Goal: Entertainment & Leisure: Consume media (video, audio)

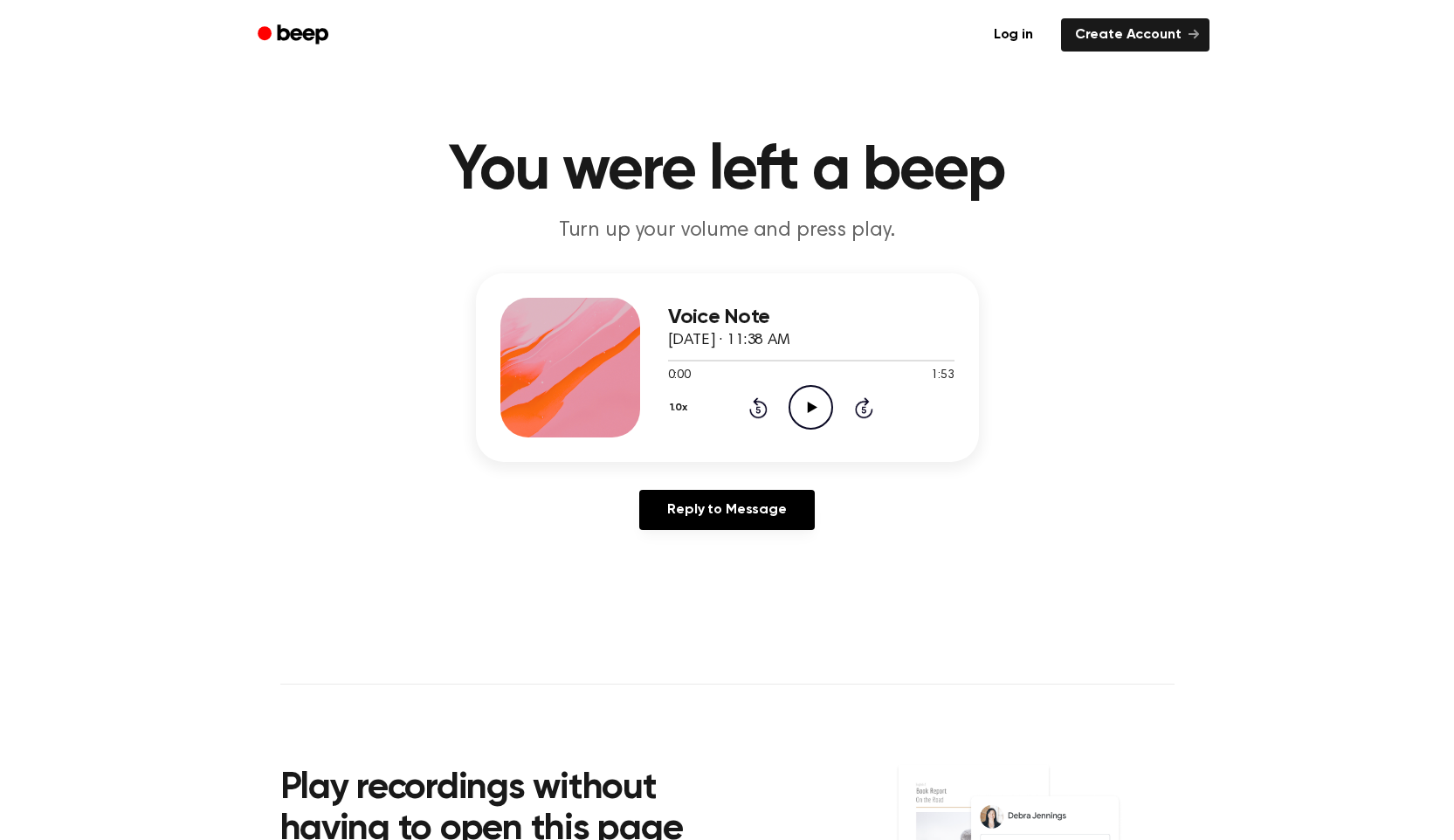
click at [802, 405] on icon "Play Audio" at bounding box center [811, 408] width 45 height 45
click at [803, 402] on icon "Pause Audio" at bounding box center [811, 408] width 45 height 45
click at [801, 402] on icon "Play Audio" at bounding box center [811, 408] width 45 height 45
click at [800, 402] on icon "Pause Audio" at bounding box center [811, 408] width 45 height 45
click at [800, 402] on icon "Play Audio" at bounding box center [811, 408] width 45 height 45
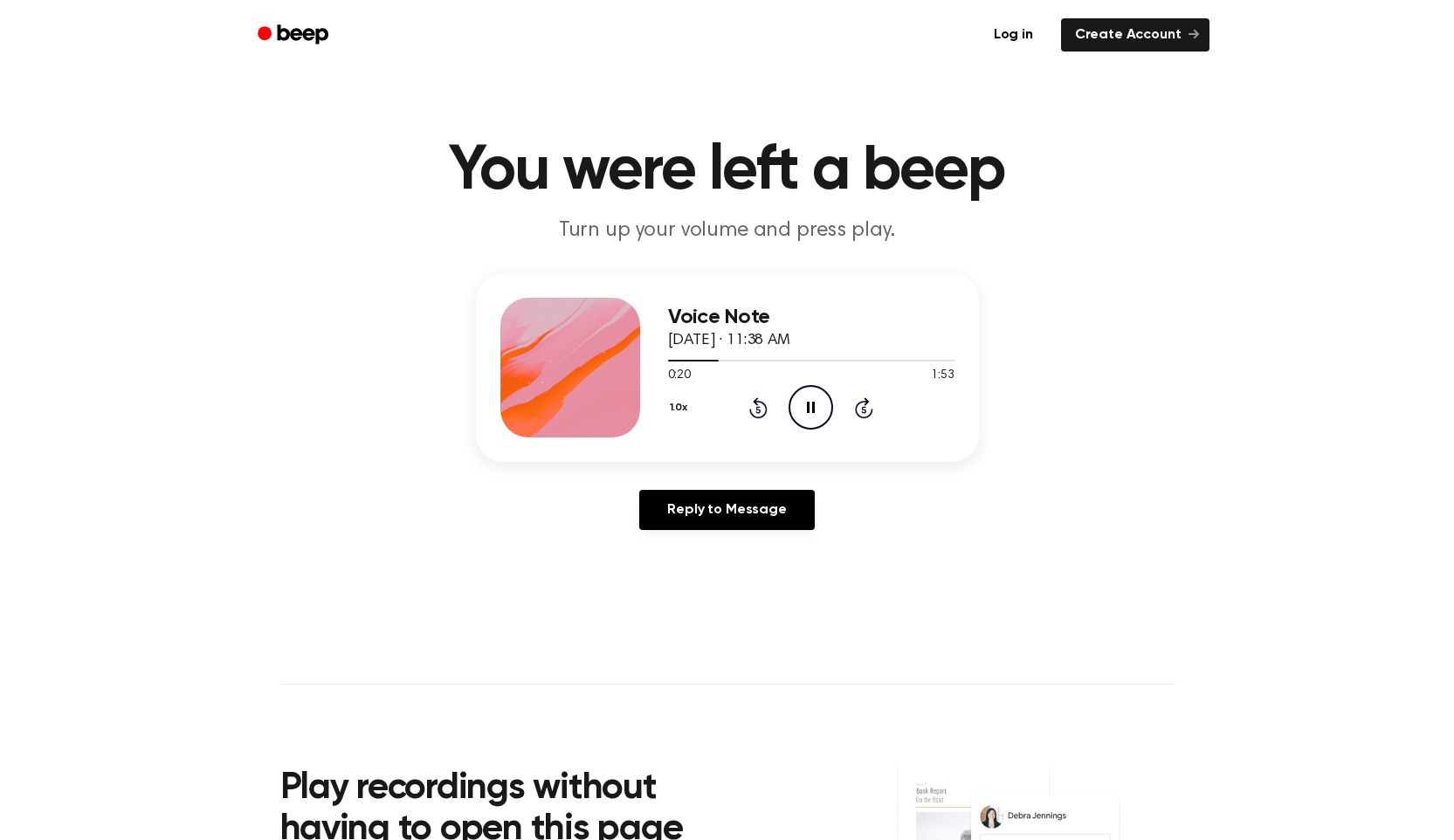
click at [800, 402] on icon "Pause Audio" at bounding box center [811, 408] width 45 height 45
click at [800, 402] on icon "Play Audio" at bounding box center [811, 408] width 45 height 45
click at [798, 402] on icon "Pause Audio" at bounding box center [811, 408] width 45 height 45
click at [798, 399] on icon "Play Audio" at bounding box center [811, 408] width 45 height 45
click at [802, 408] on icon "Pause Audio" at bounding box center [811, 408] width 45 height 45
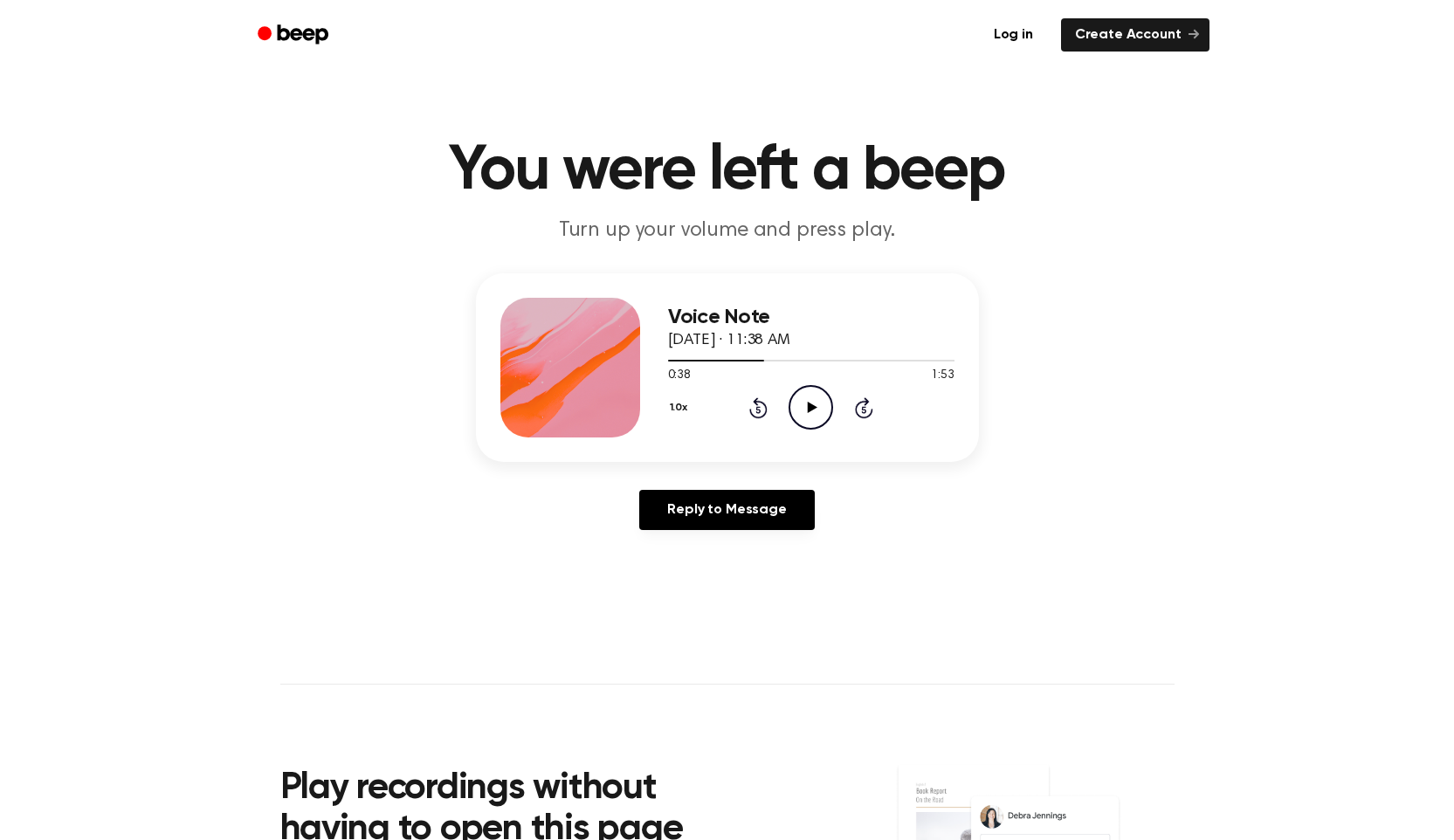
click at [802, 408] on icon "Play Audio" at bounding box center [811, 408] width 45 height 45
click at [802, 408] on icon "Pause Audio" at bounding box center [811, 408] width 45 height 45
click at [798, 416] on icon "Play Audio" at bounding box center [811, 408] width 45 height 45
click at [798, 413] on icon "Pause Audio" at bounding box center [811, 408] width 45 height 45
click at [762, 416] on icon at bounding box center [758, 407] width 19 height 21
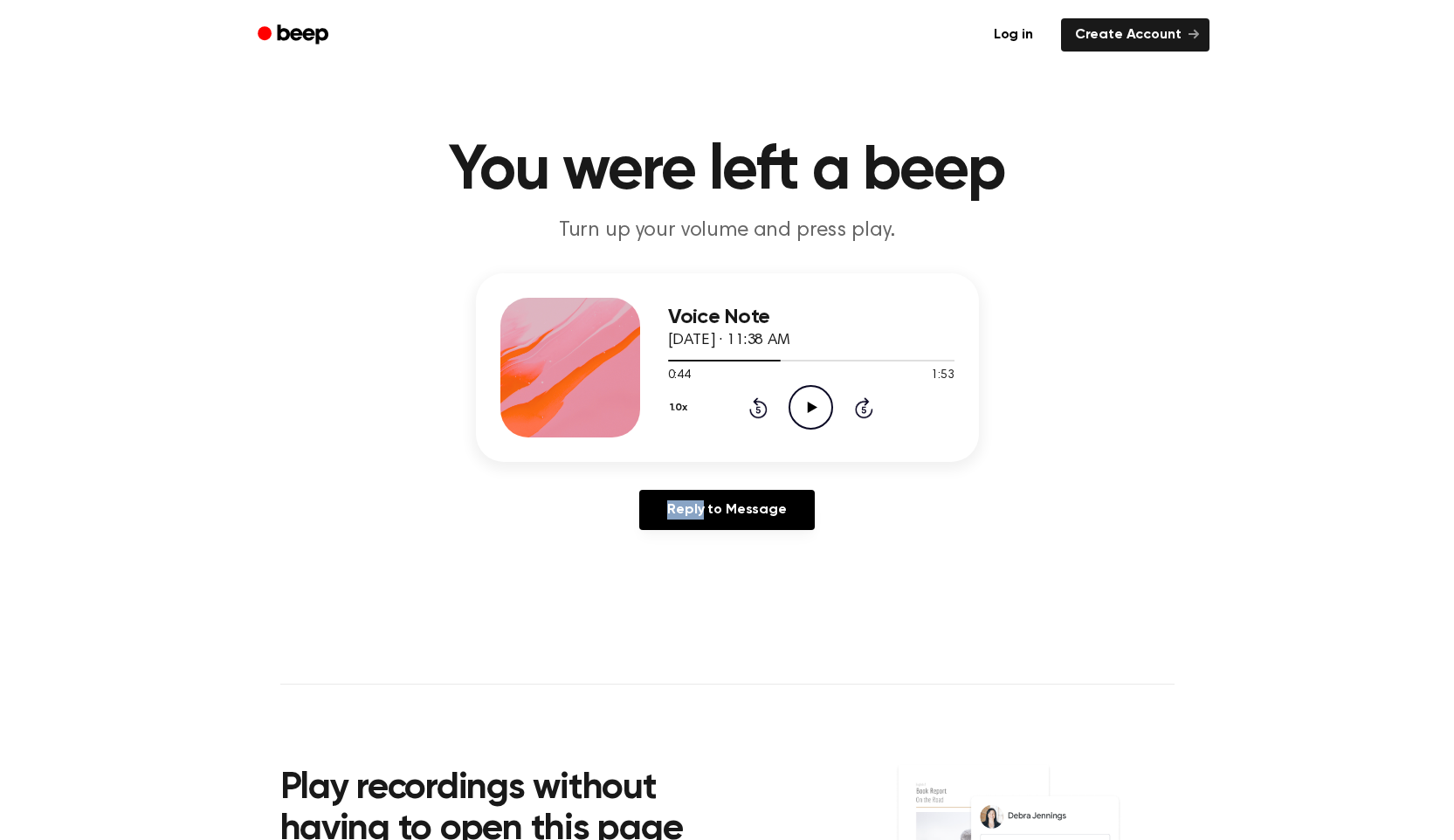
click at [762, 416] on icon at bounding box center [758, 407] width 19 height 21
click at [803, 408] on icon "Play Audio" at bounding box center [811, 408] width 45 height 45
click at [804, 407] on icon "Pause Audio" at bounding box center [811, 408] width 45 height 45
click at [762, 399] on icon "Rewind 5 seconds" at bounding box center [758, 407] width 20 height 22
click at [806, 399] on icon "Play Audio" at bounding box center [811, 408] width 45 height 45
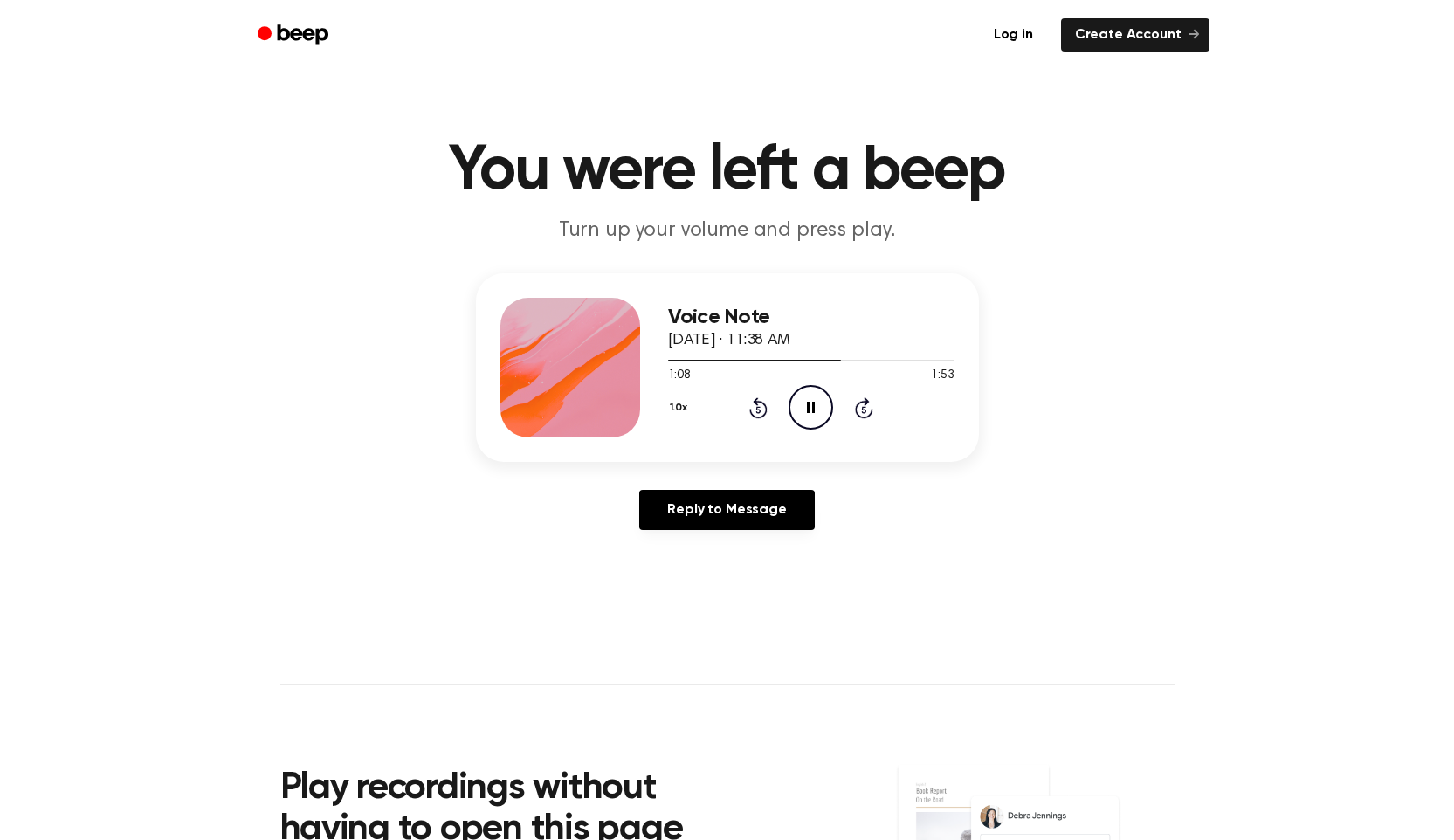
click at [767, 407] on div "1.0x Rewind 5 seconds Pause Audio Skip 5 seconds" at bounding box center [811, 408] width 286 height 45
click at [760, 404] on icon "Rewind 5 seconds" at bounding box center [758, 407] width 20 height 22
click at [759, 404] on icon "Rewind 5 seconds" at bounding box center [758, 407] width 20 height 22
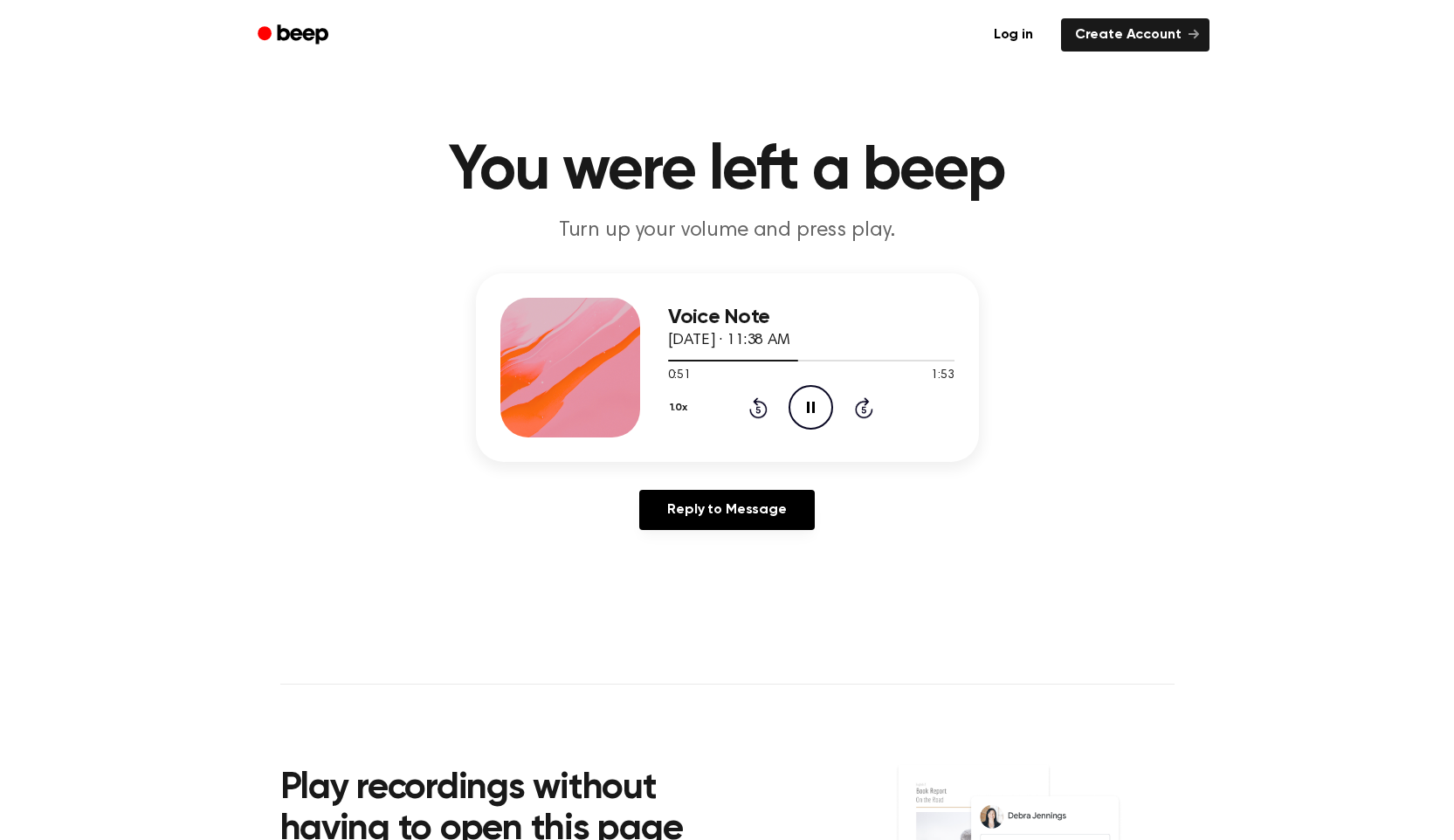
click at [757, 404] on icon at bounding box center [758, 407] width 19 height 21
click at [863, 411] on icon at bounding box center [863, 409] width 4 height 7
click at [822, 417] on icon "Pause Audio" at bounding box center [811, 408] width 45 height 45
click at [757, 405] on icon at bounding box center [758, 407] width 19 height 21
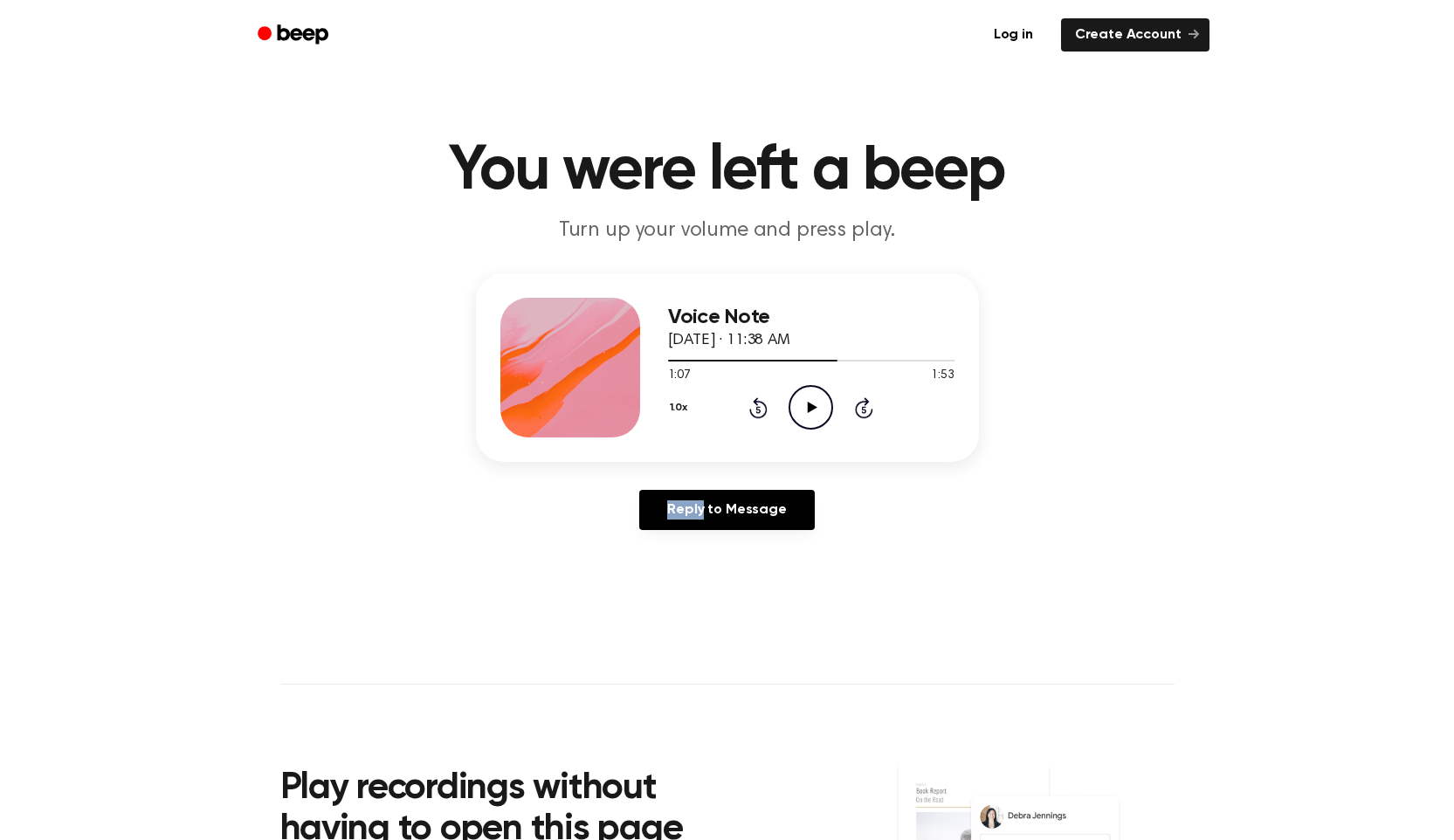
click at [757, 405] on icon at bounding box center [758, 407] width 19 height 21
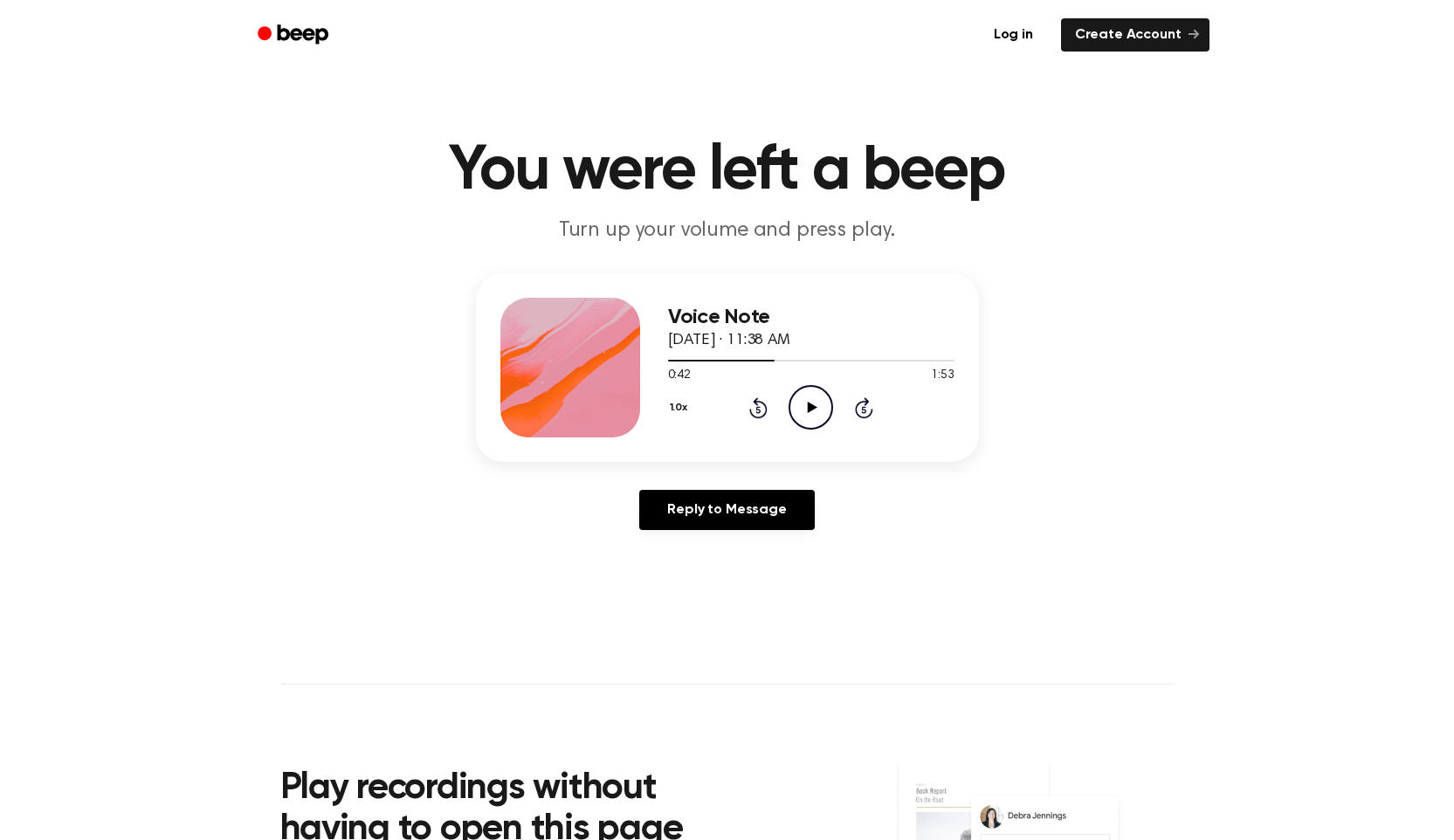
click at [824, 408] on icon "Play Audio" at bounding box center [811, 408] width 45 height 45
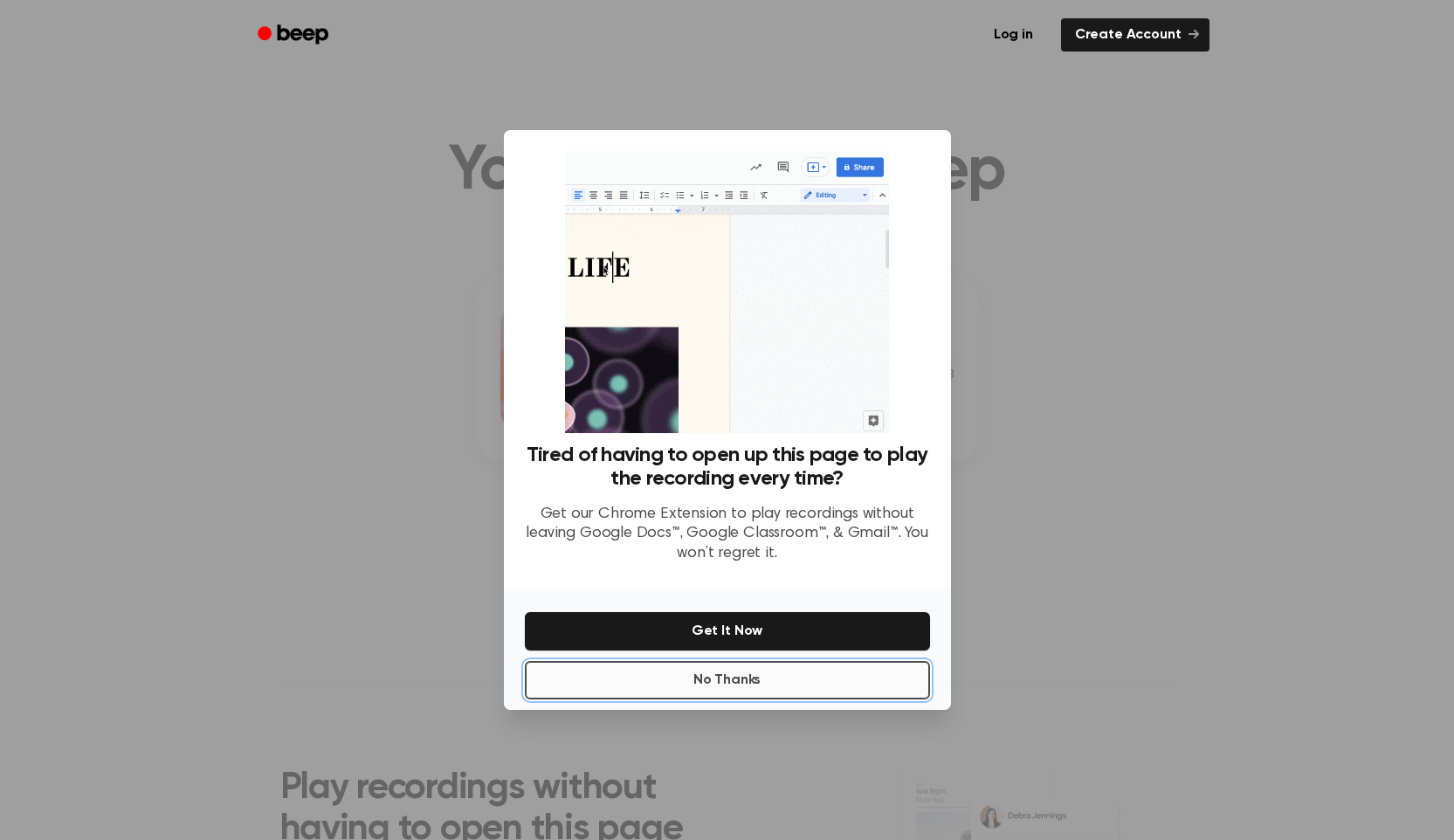
click at [764, 688] on button "No Thanks" at bounding box center [727, 679] width 405 height 38
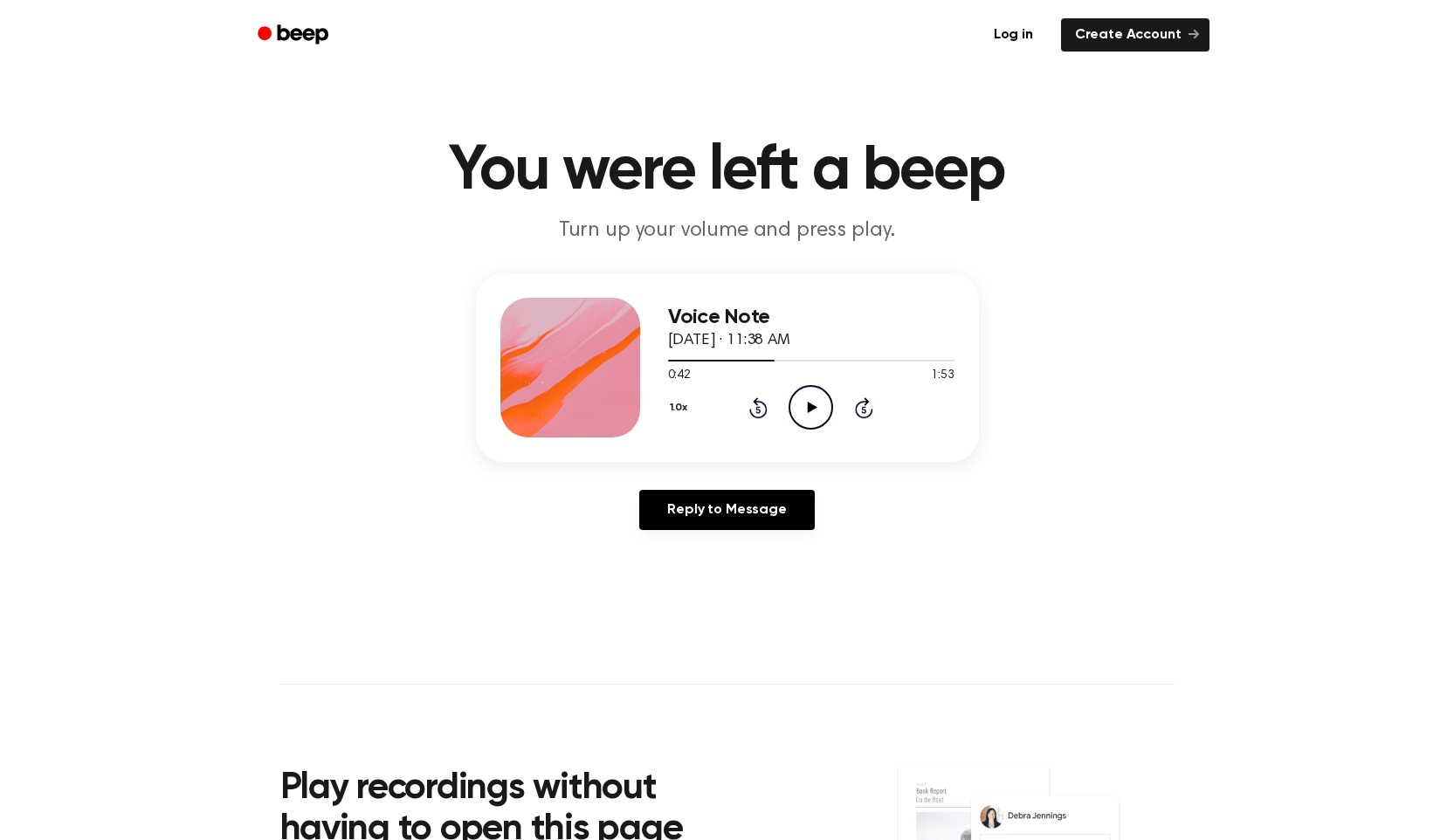
click at [811, 401] on icon "Play Audio" at bounding box center [811, 408] width 45 height 45
click at [808, 402] on icon at bounding box center [811, 407] width 8 height 12
click at [810, 398] on icon "Play Audio" at bounding box center [811, 408] width 45 height 45
click at [809, 398] on icon "Pause Audio" at bounding box center [811, 408] width 45 height 45
click at [817, 379] on div "0:53 1:53" at bounding box center [811, 375] width 286 height 19
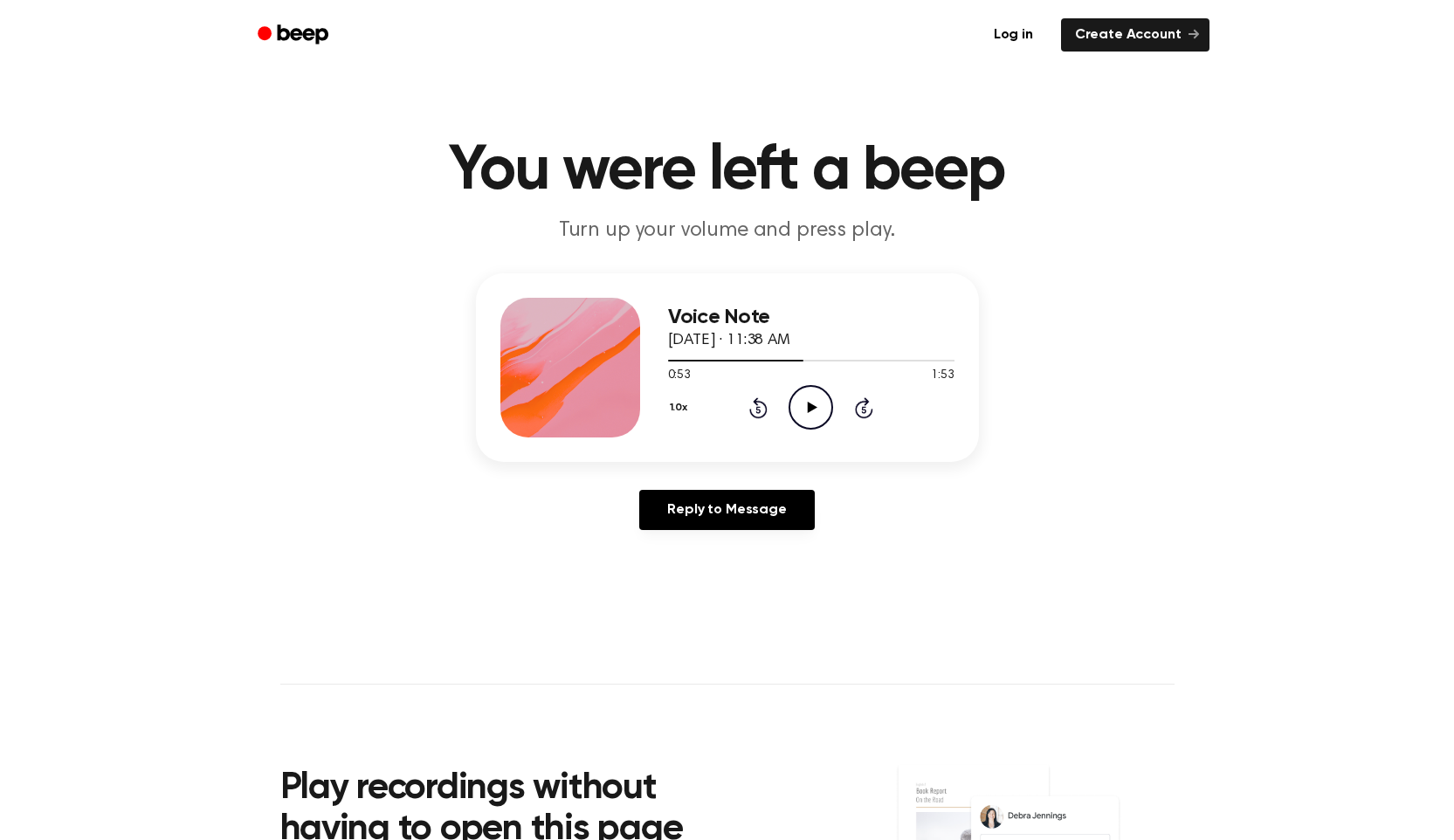
click at [804, 405] on icon "Play Audio" at bounding box center [811, 408] width 45 height 45
drag, startPoint x: 684, startPoint y: 356, endPoint x: 626, endPoint y: 355, distance: 58.0
click at [626, 355] on div "Voice Note August 28, 2025 · 11:38 AM 1:53 1:53 Your browser does not support t…" at bounding box center [728, 366] width 503 height 188
click at [758, 407] on icon at bounding box center [758, 409] width 4 height 7
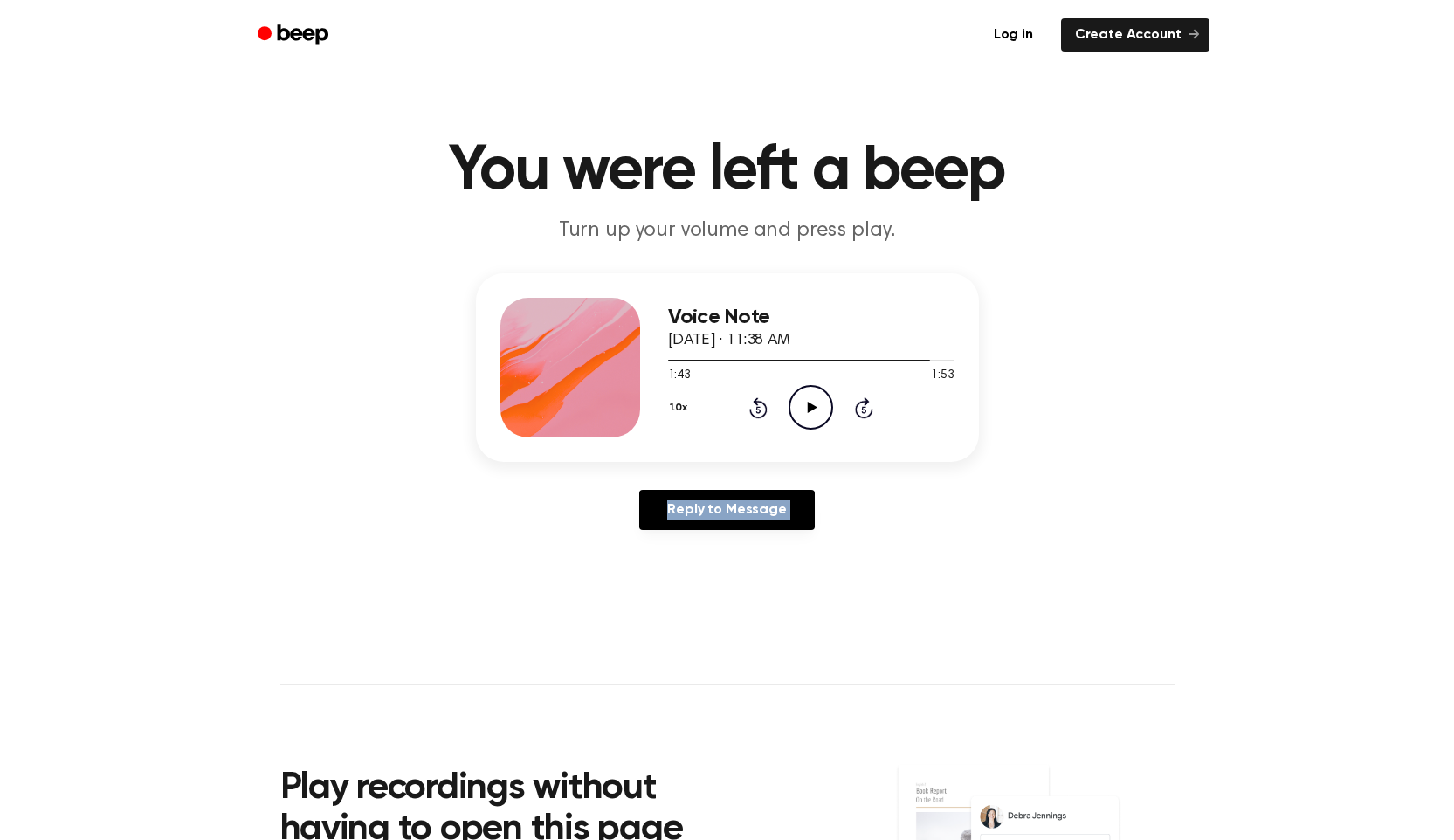
click at [758, 407] on icon at bounding box center [758, 409] width 4 height 7
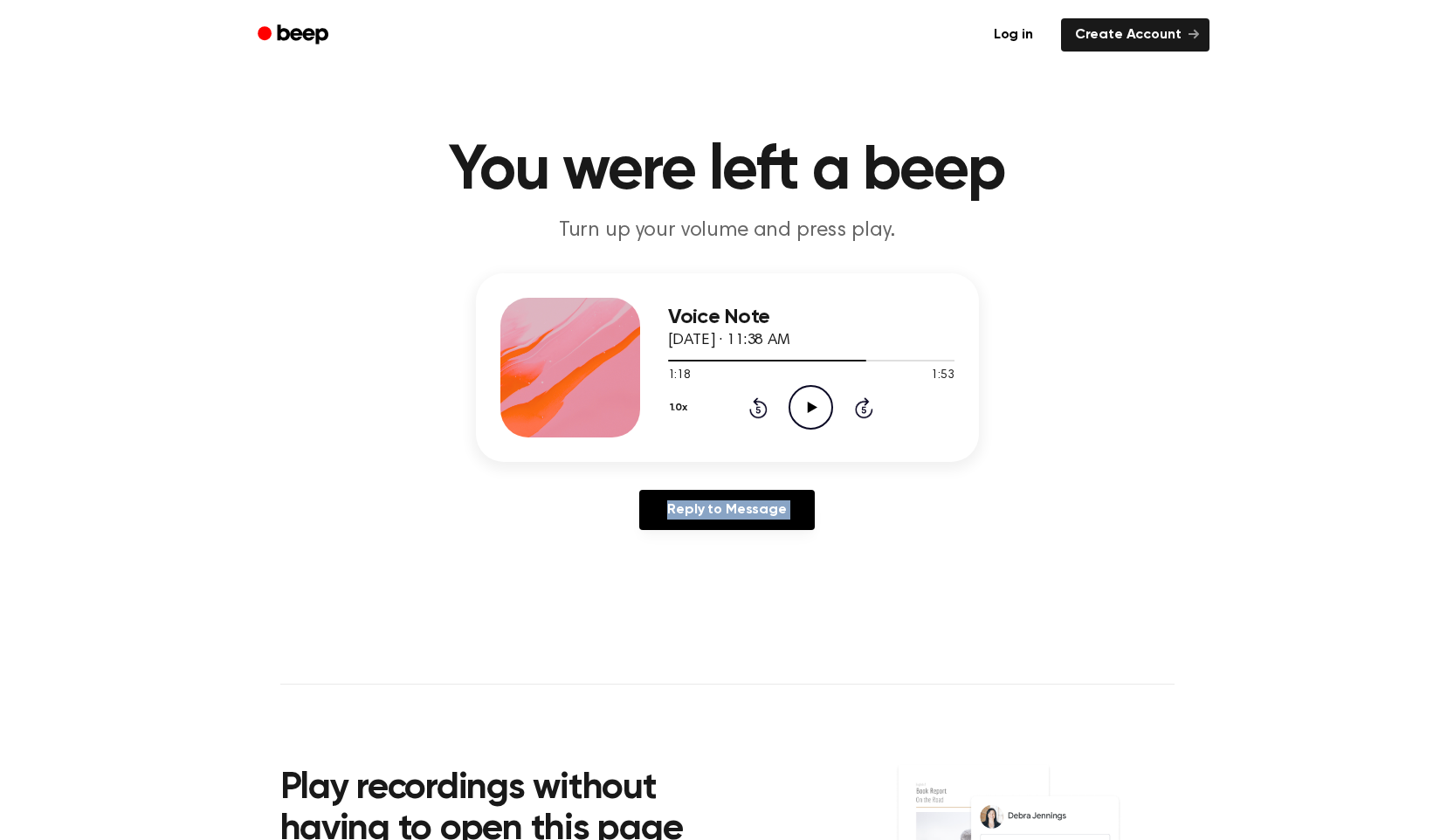
click at [758, 407] on icon at bounding box center [758, 409] width 4 height 7
drag, startPoint x: 832, startPoint y: 362, endPoint x: 599, endPoint y: 362, distance: 233.0
click at [598, 362] on div "Voice Note August 28, 2025 · 11:38 AM 1:08 1:53 Your browser does not support t…" at bounding box center [728, 366] width 503 height 188
drag, startPoint x: 837, startPoint y: 358, endPoint x: 778, endPoint y: 358, distance: 59.0
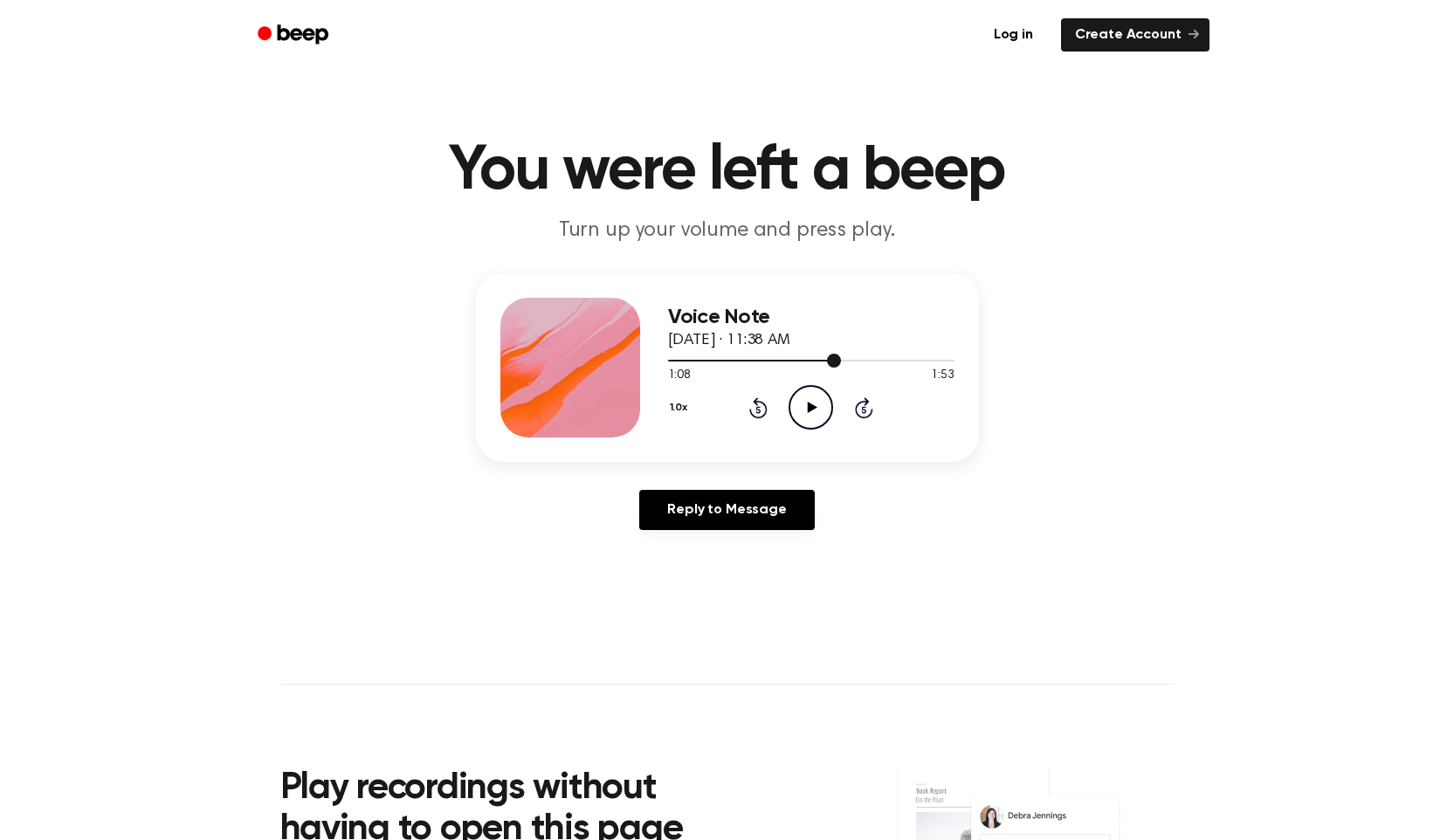
click at [776, 358] on div at bounding box center [811, 359] width 286 height 14
drag, startPoint x: 773, startPoint y: 358, endPoint x: 671, endPoint y: 360, distance: 102.0
click at [670, 360] on div at bounding box center [722, 360] width 108 height 2
click at [800, 407] on icon "Play Audio" at bounding box center [811, 408] width 45 height 45
drag, startPoint x: 771, startPoint y: 358, endPoint x: 746, endPoint y: 358, distance: 25.0
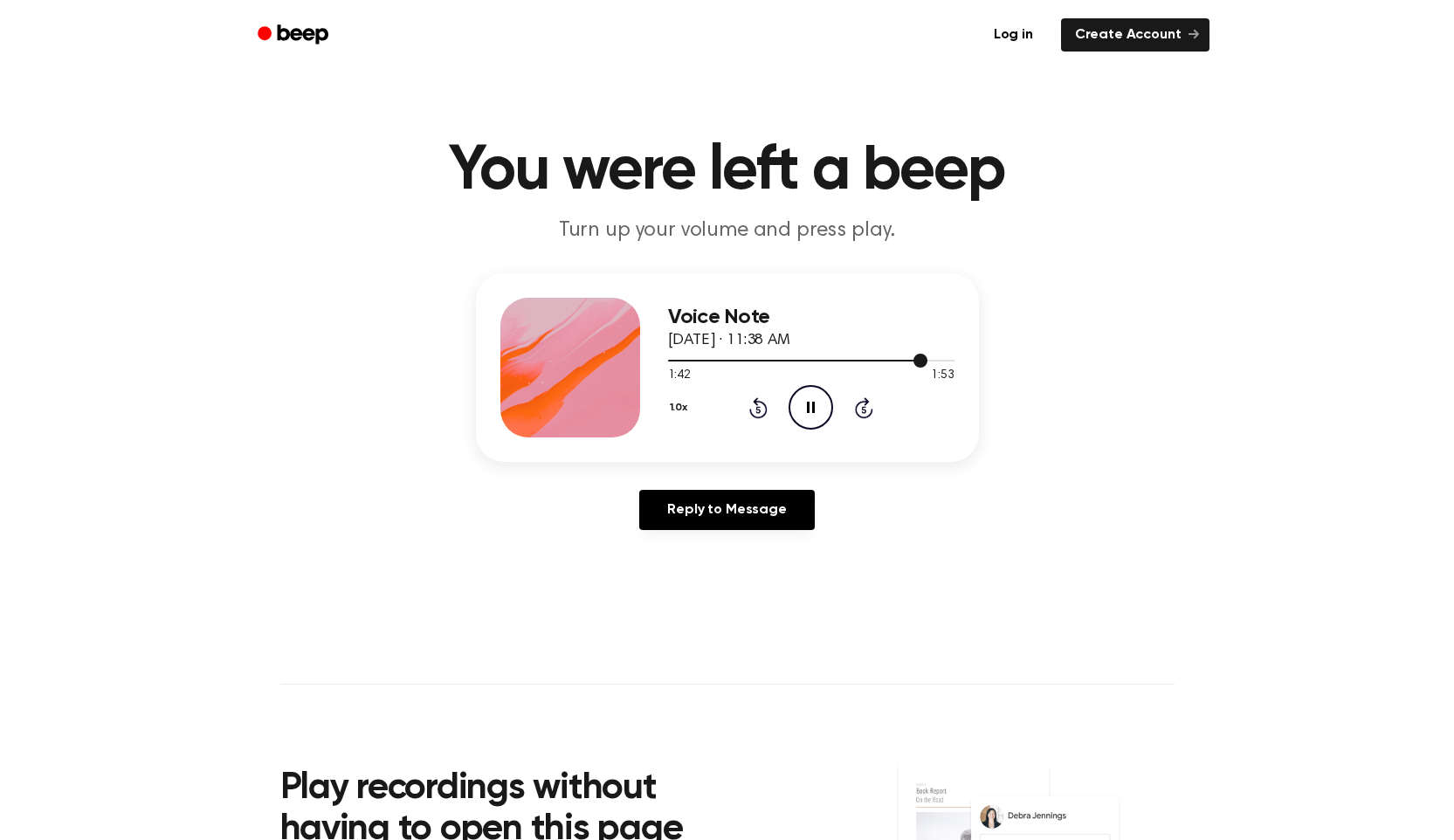
click at [746, 358] on div at bounding box center [811, 359] width 286 height 14
click at [817, 406] on icon "Pause Audio" at bounding box center [811, 408] width 45 height 45
click at [816, 407] on icon "Play Audio" at bounding box center [811, 408] width 45 height 45
click at [815, 405] on icon "Pause Audio" at bounding box center [811, 408] width 45 height 45
click at [815, 405] on icon "Play Audio" at bounding box center [811, 408] width 45 height 45
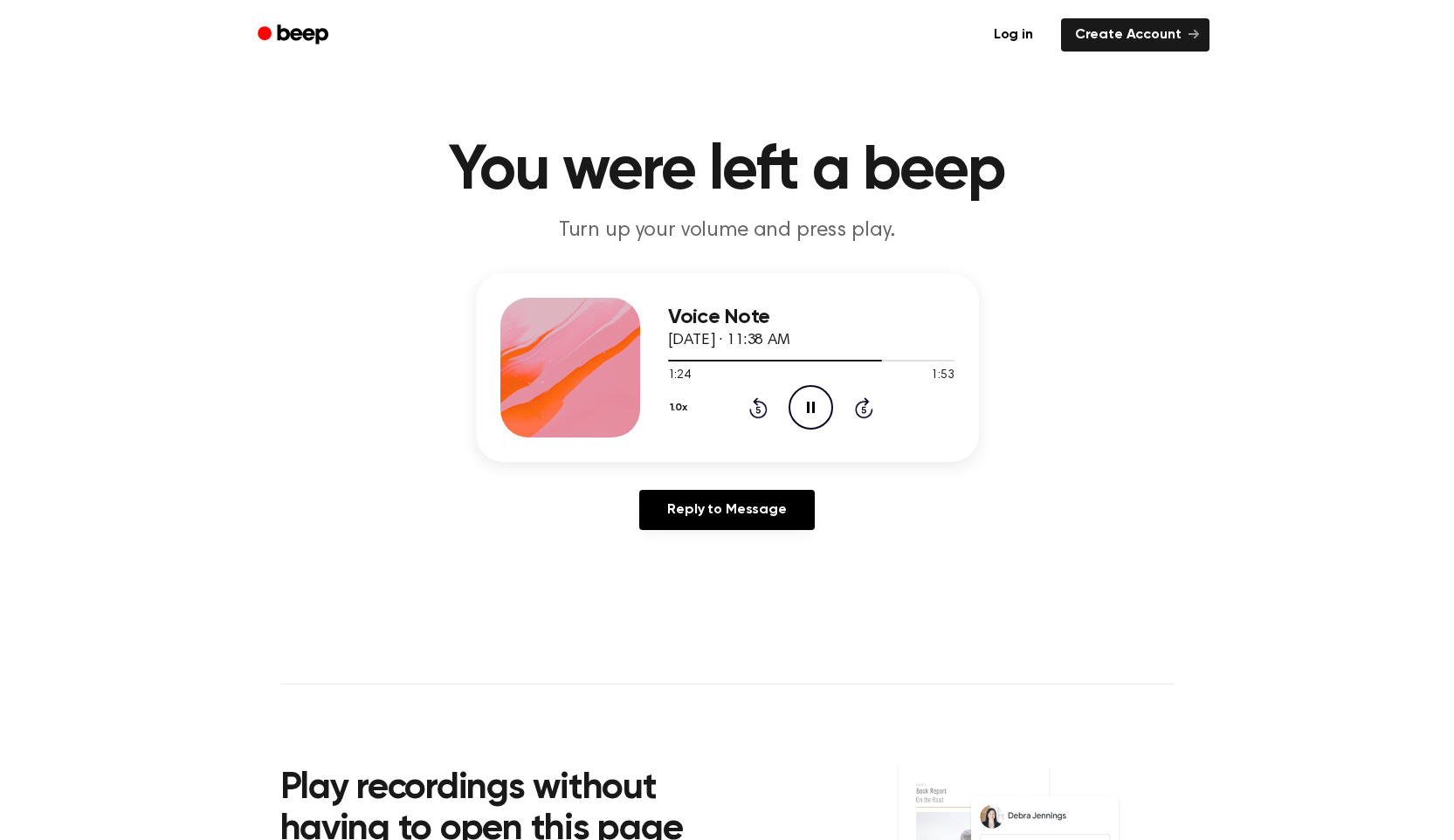
click at [814, 407] on icon "Pause Audio" at bounding box center [811, 408] width 45 height 45
click at [814, 407] on icon at bounding box center [813, 407] width 10 height 12
click at [814, 407] on icon "Pause Audio" at bounding box center [811, 408] width 45 height 45
click at [814, 406] on icon at bounding box center [813, 407] width 10 height 12
click at [814, 406] on icon at bounding box center [811, 407] width 8 height 12
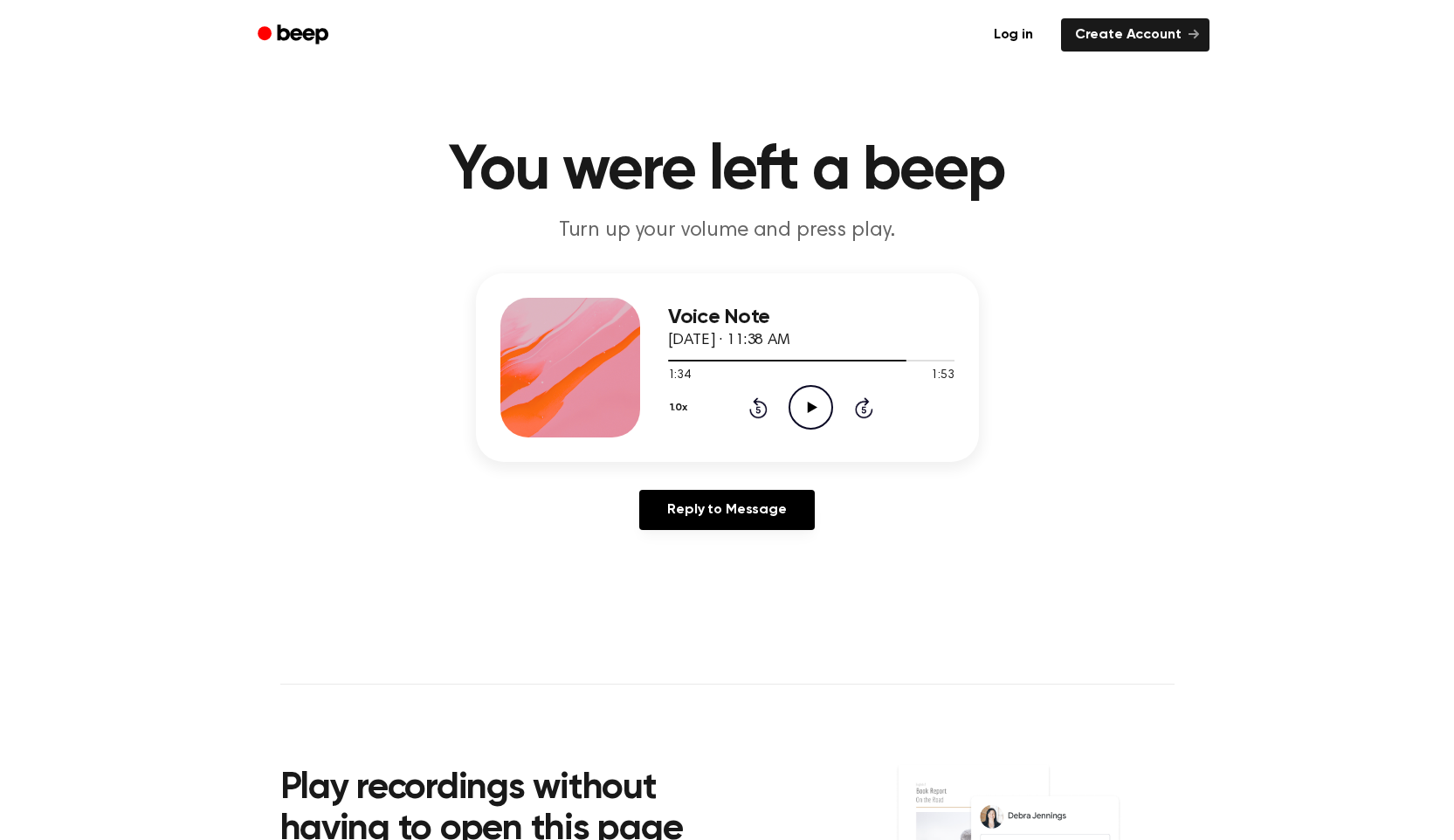
click at [814, 406] on icon at bounding box center [813, 407] width 10 height 12
click at [814, 406] on icon at bounding box center [811, 407] width 8 height 12
click at [814, 406] on icon at bounding box center [813, 407] width 10 height 12
click at [803, 402] on icon "Play Audio" at bounding box center [811, 408] width 45 height 45
click at [808, 404] on icon at bounding box center [811, 407] width 8 height 12
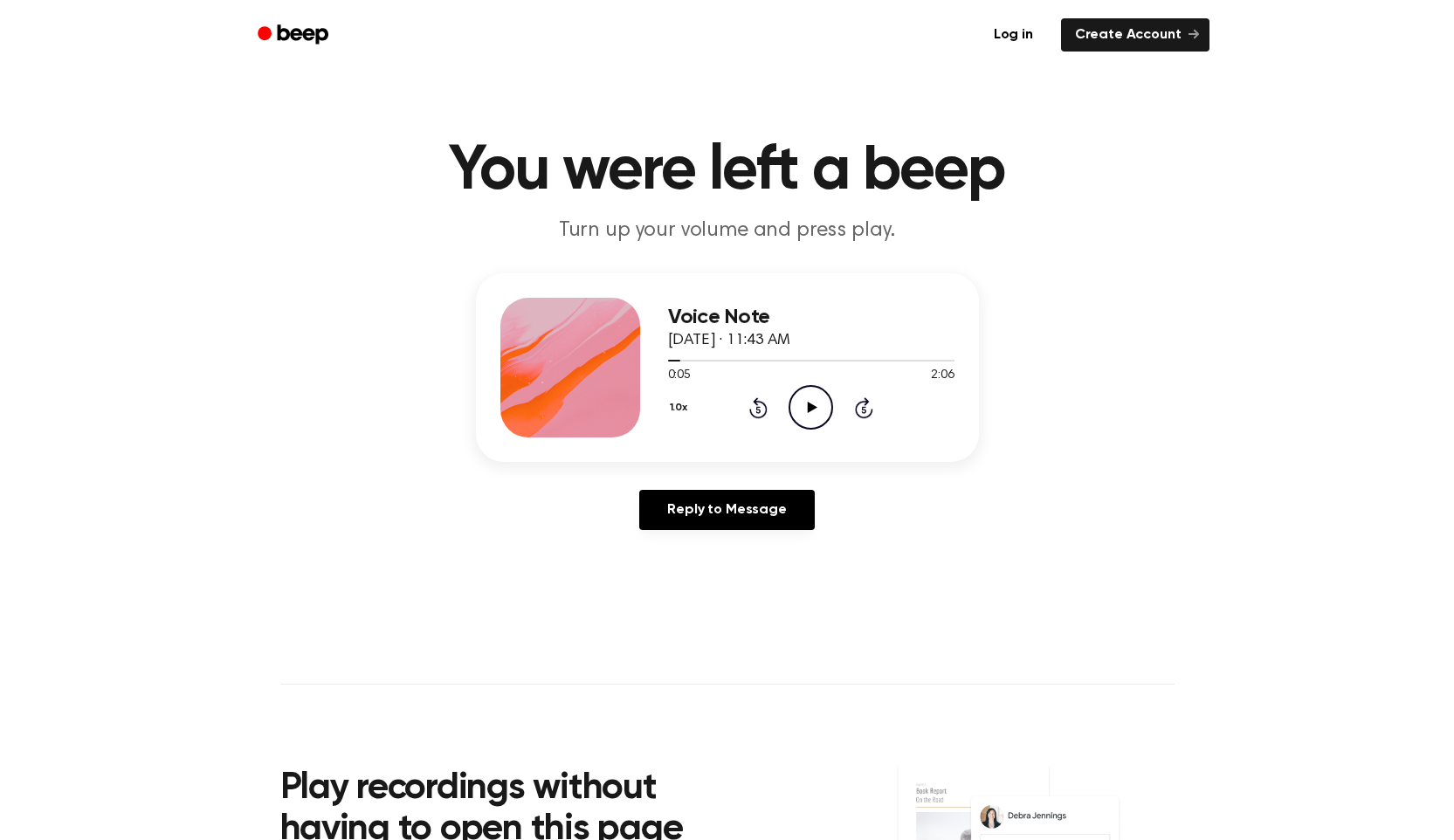
click at [808, 400] on icon "Play Audio" at bounding box center [811, 408] width 45 height 45
click at [822, 396] on icon "Pause Audio" at bounding box center [811, 408] width 45 height 45
click at [808, 414] on icon "Play Audio" at bounding box center [811, 408] width 45 height 45
click at [808, 414] on icon "Pause Audio" at bounding box center [811, 408] width 45 height 45
click at [808, 414] on icon "Play Audio" at bounding box center [811, 408] width 45 height 45
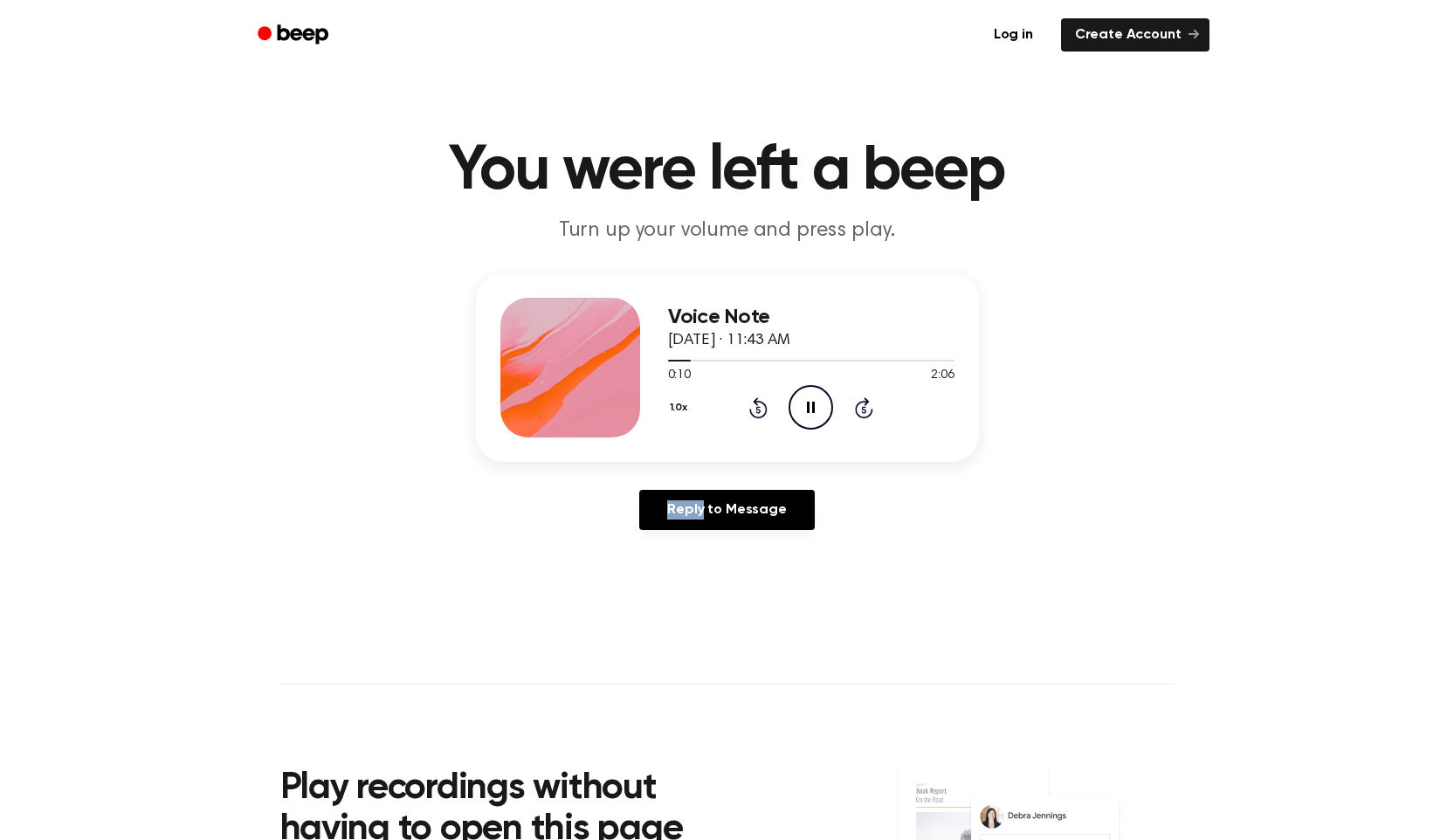
click at [808, 414] on icon "Pause Audio" at bounding box center [811, 408] width 45 height 45
click at [805, 412] on icon "Play Audio" at bounding box center [811, 408] width 45 height 45
click at [807, 410] on icon at bounding box center [811, 407] width 8 height 12
click at [807, 410] on icon "Play Audio" at bounding box center [811, 408] width 45 height 45
click at [807, 410] on icon at bounding box center [811, 407] width 8 height 12
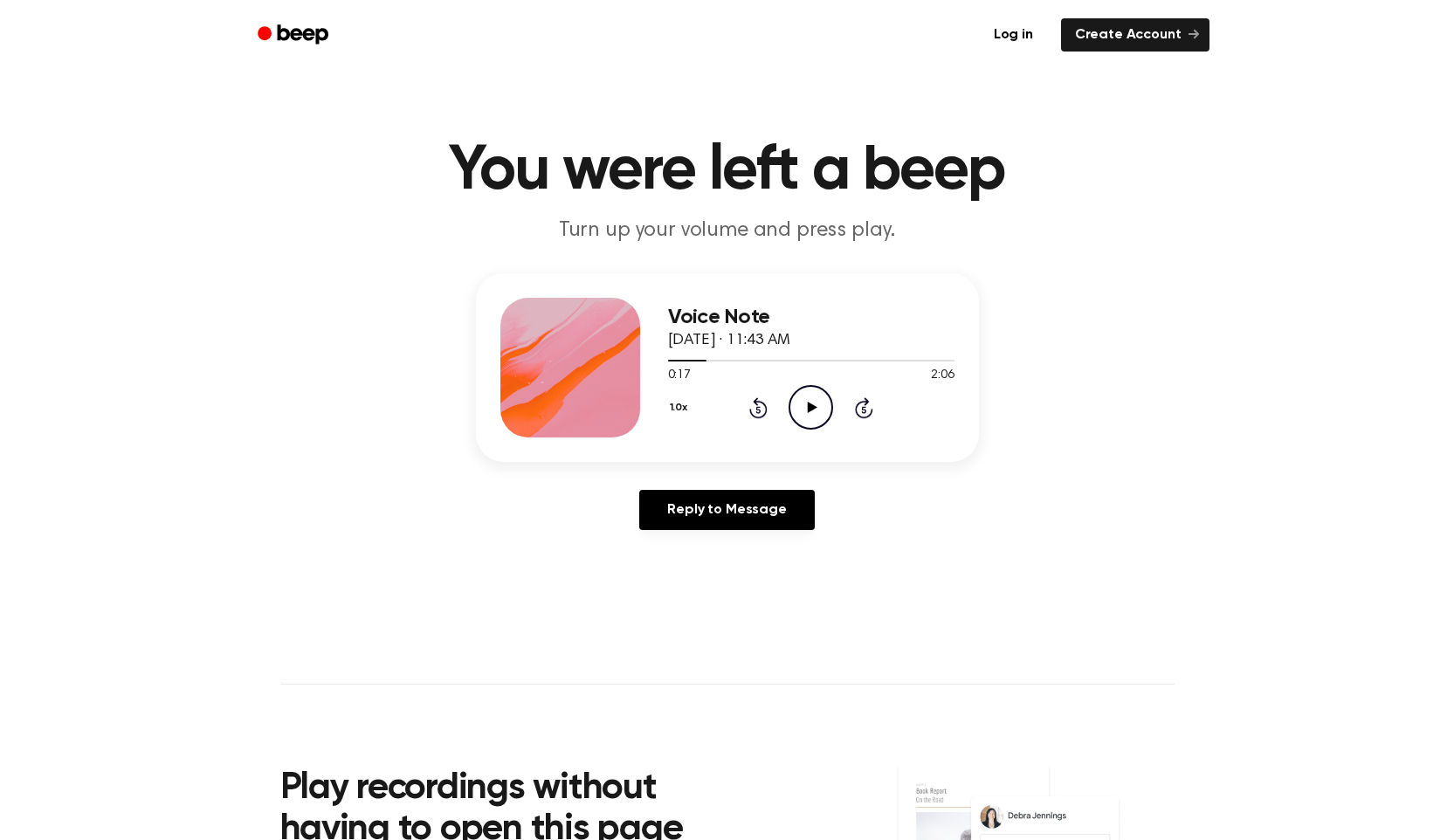
click at [807, 410] on icon "Play Audio" at bounding box center [811, 408] width 45 height 45
click at [807, 410] on icon at bounding box center [811, 407] width 8 height 12
click at [807, 410] on icon "Play Audio" at bounding box center [811, 408] width 45 height 45
click at [807, 410] on icon at bounding box center [811, 407] width 8 height 12
click at [814, 410] on icon "Play Audio" at bounding box center [811, 408] width 45 height 45
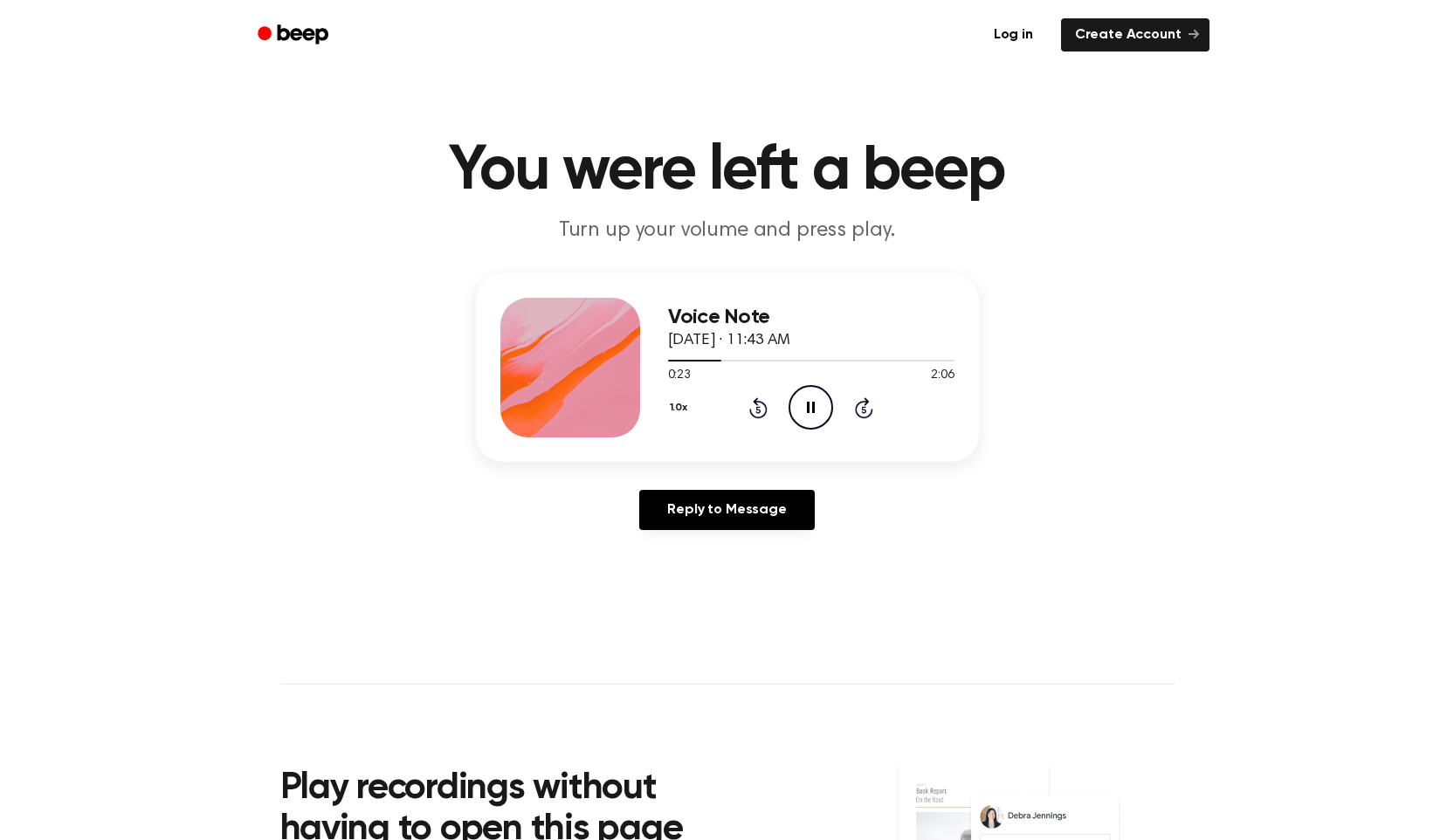
click at [814, 410] on icon "Pause Audio" at bounding box center [811, 408] width 45 height 45
click at [814, 410] on icon "Play Audio" at bounding box center [811, 408] width 45 height 45
click at [814, 410] on icon at bounding box center [811, 407] width 8 height 12
click at [814, 408] on icon "Play Audio" at bounding box center [811, 408] width 45 height 45
click at [814, 408] on icon at bounding box center [811, 407] width 8 height 12
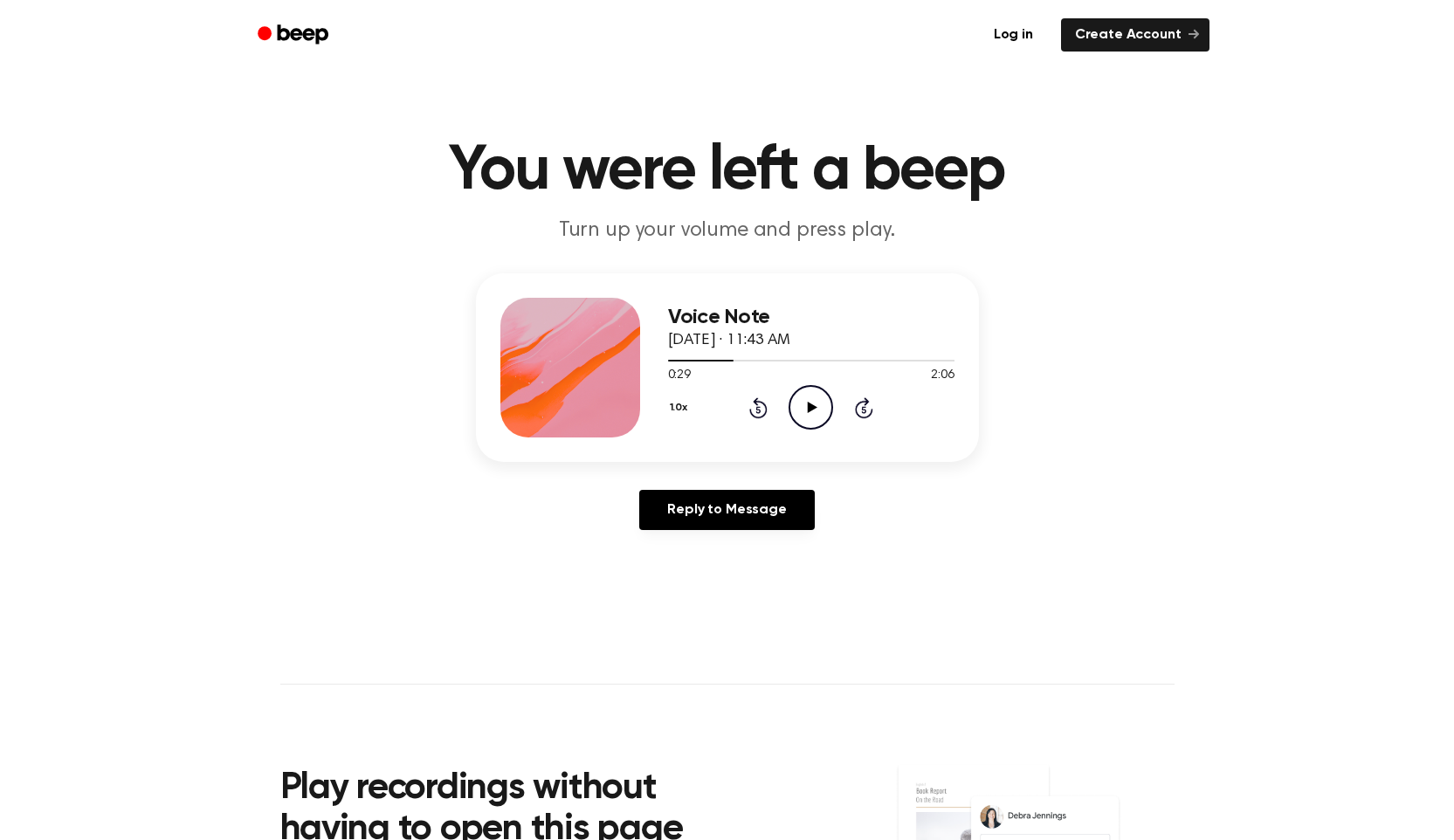
click at [814, 408] on icon at bounding box center [813, 407] width 10 height 12
click at [814, 408] on icon at bounding box center [811, 407] width 8 height 12
click at [814, 411] on icon "Play Audio" at bounding box center [811, 408] width 45 height 45
click at [814, 411] on icon at bounding box center [811, 407] width 8 height 12
click at [814, 411] on icon "Play Audio" at bounding box center [811, 408] width 45 height 45
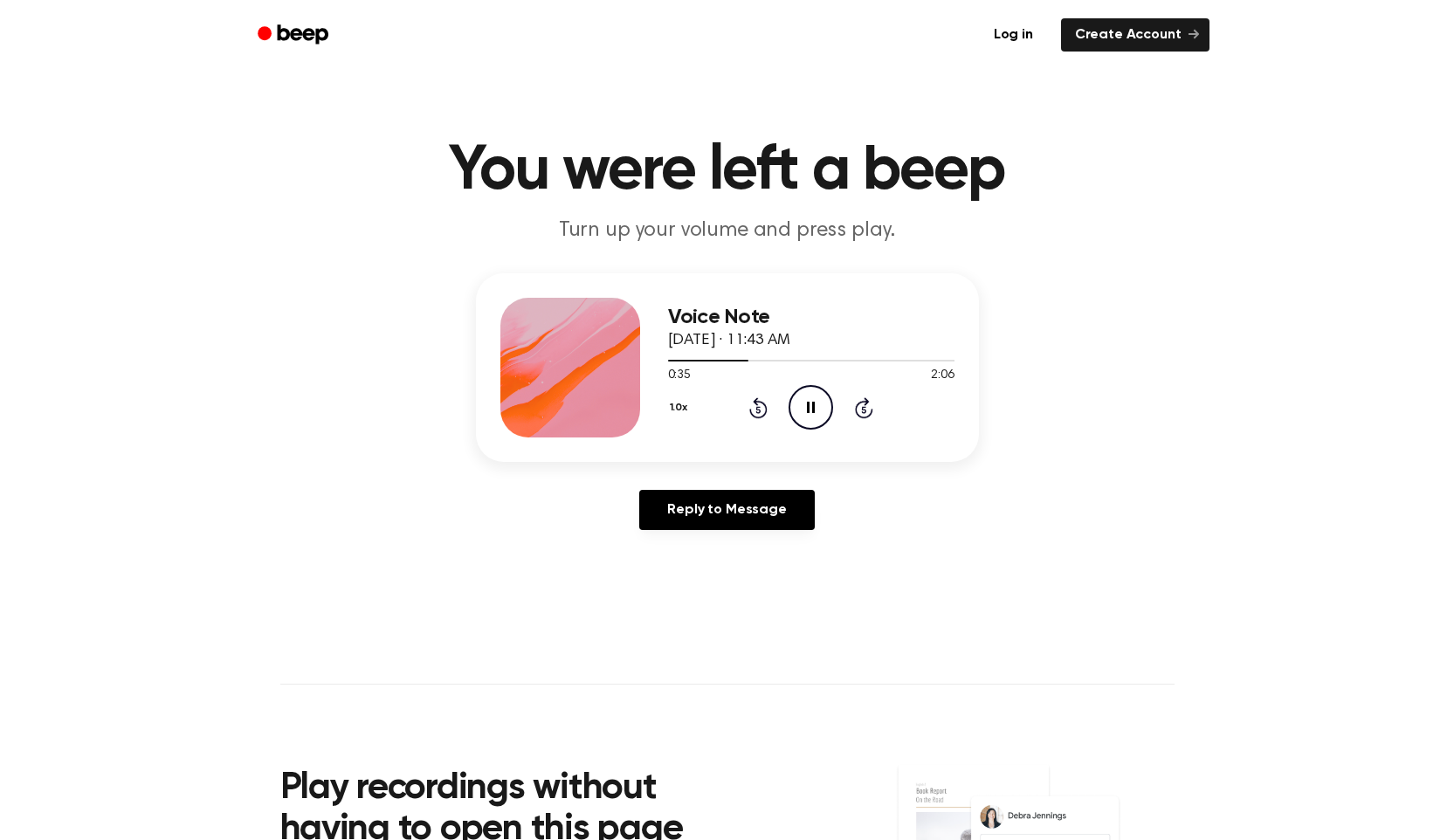
click at [813, 410] on icon at bounding box center [811, 407] width 8 height 12
click at [813, 410] on icon "Play Audio" at bounding box center [811, 408] width 45 height 45
click at [814, 409] on icon at bounding box center [811, 407] width 8 height 12
click at [814, 412] on icon "Play Audio" at bounding box center [811, 408] width 45 height 45
click at [814, 412] on icon at bounding box center [811, 407] width 8 height 12
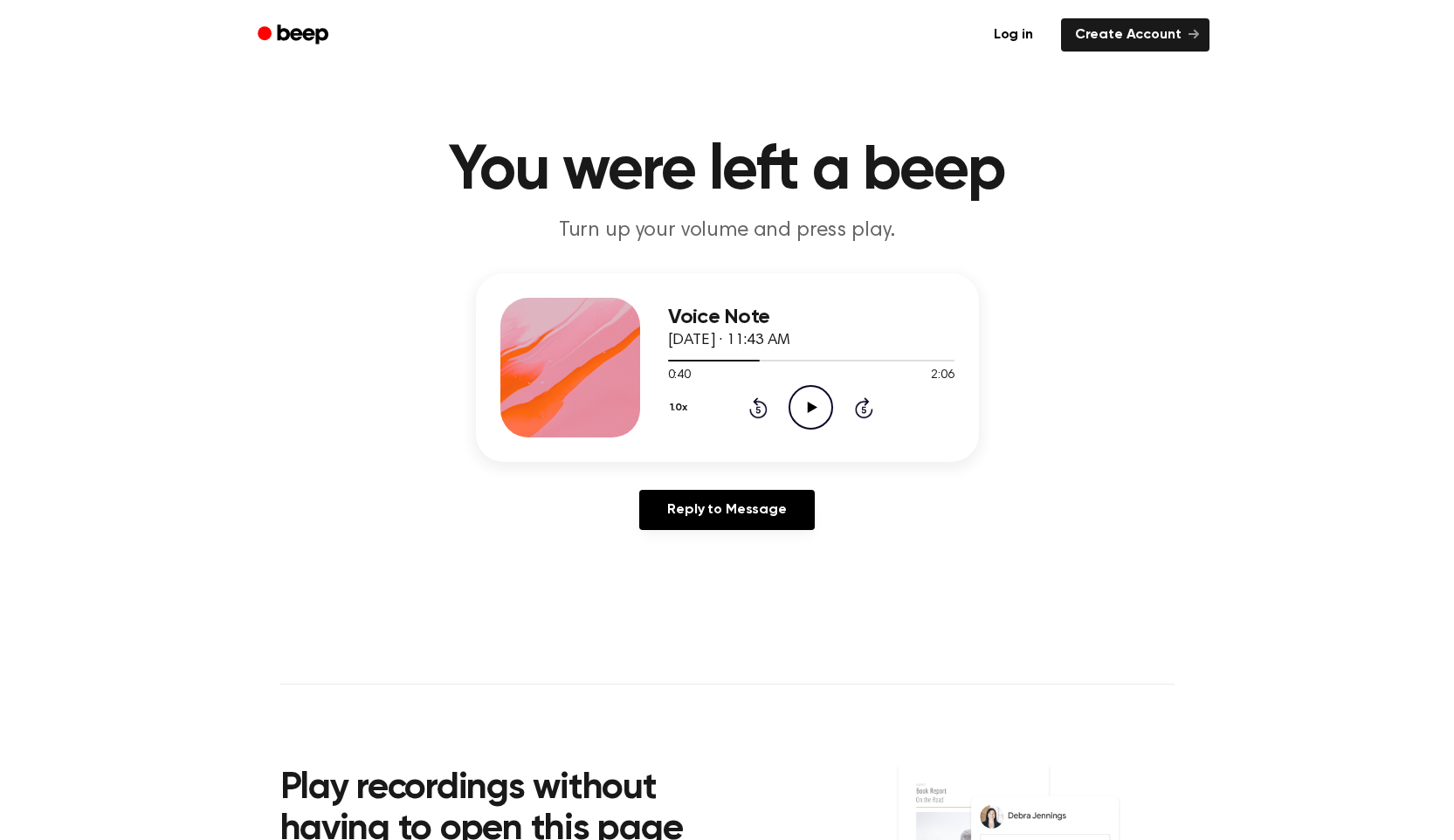
click at [814, 412] on icon "Play Audio" at bounding box center [811, 408] width 45 height 45
click at [814, 412] on icon at bounding box center [811, 407] width 8 height 12
click at [814, 412] on icon "Play Audio" at bounding box center [811, 408] width 45 height 45
click at [822, 417] on icon "Pause Audio" at bounding box center [811, 408] width 45 height 45
click at [737, 399] on div "1.0x Rewind 5 seconds Play Audio Skip 5 seconds" at bounding box center [811, 408] width 286 height 45
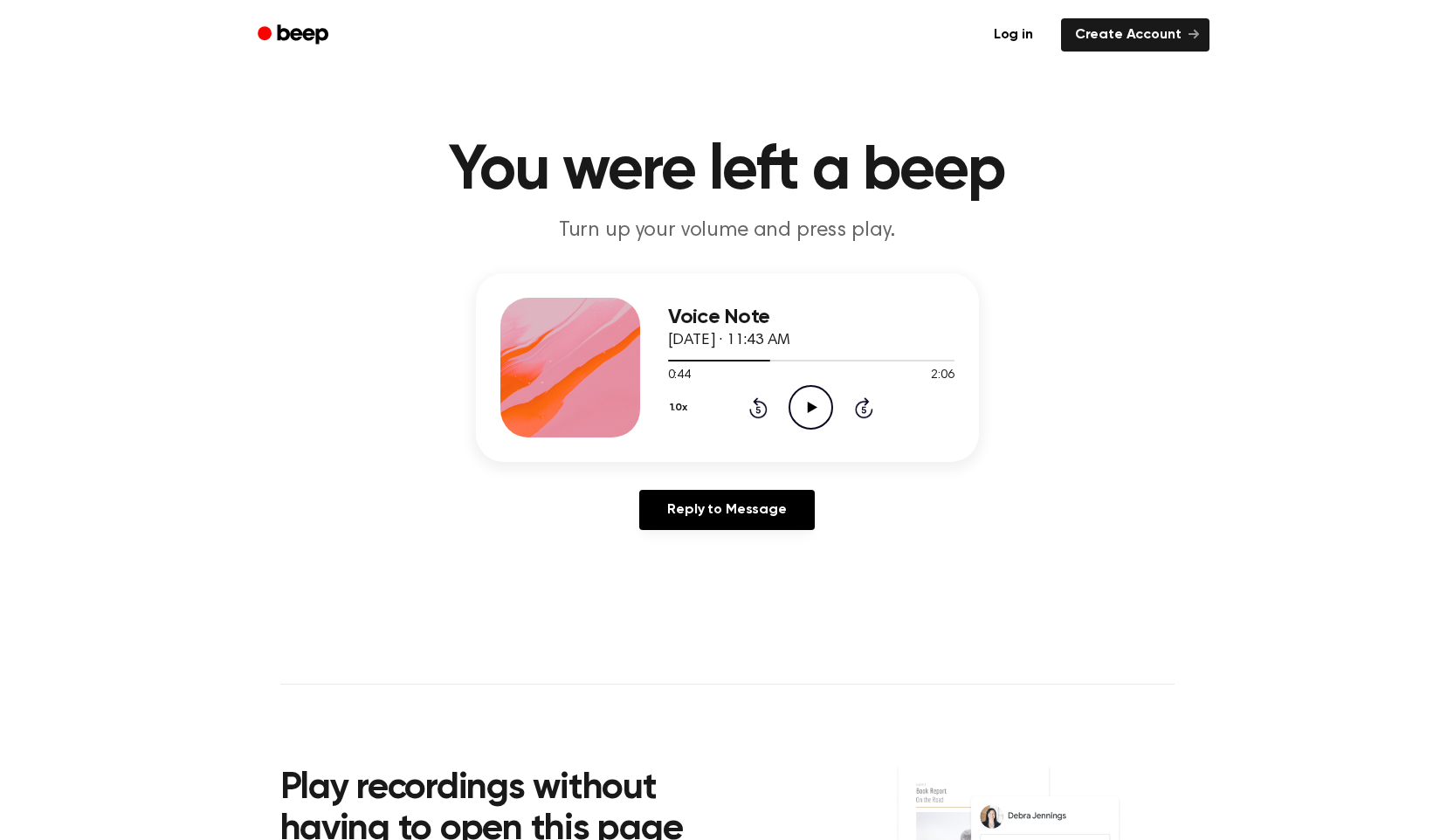
click at [754, 399] on icon at bounding box center [758, 407] width 19 height 21
click at [815, 399] on icon "Play Audio" at bounding box center [811, 408] width 45 height 45
click at [815, 397] on icon "Pause Audio" at bounding box center [811, 408] width 45 height 45
click at [815, 397] on icon "Play Audio" at bounding box center [811, 408] width 45 height 45
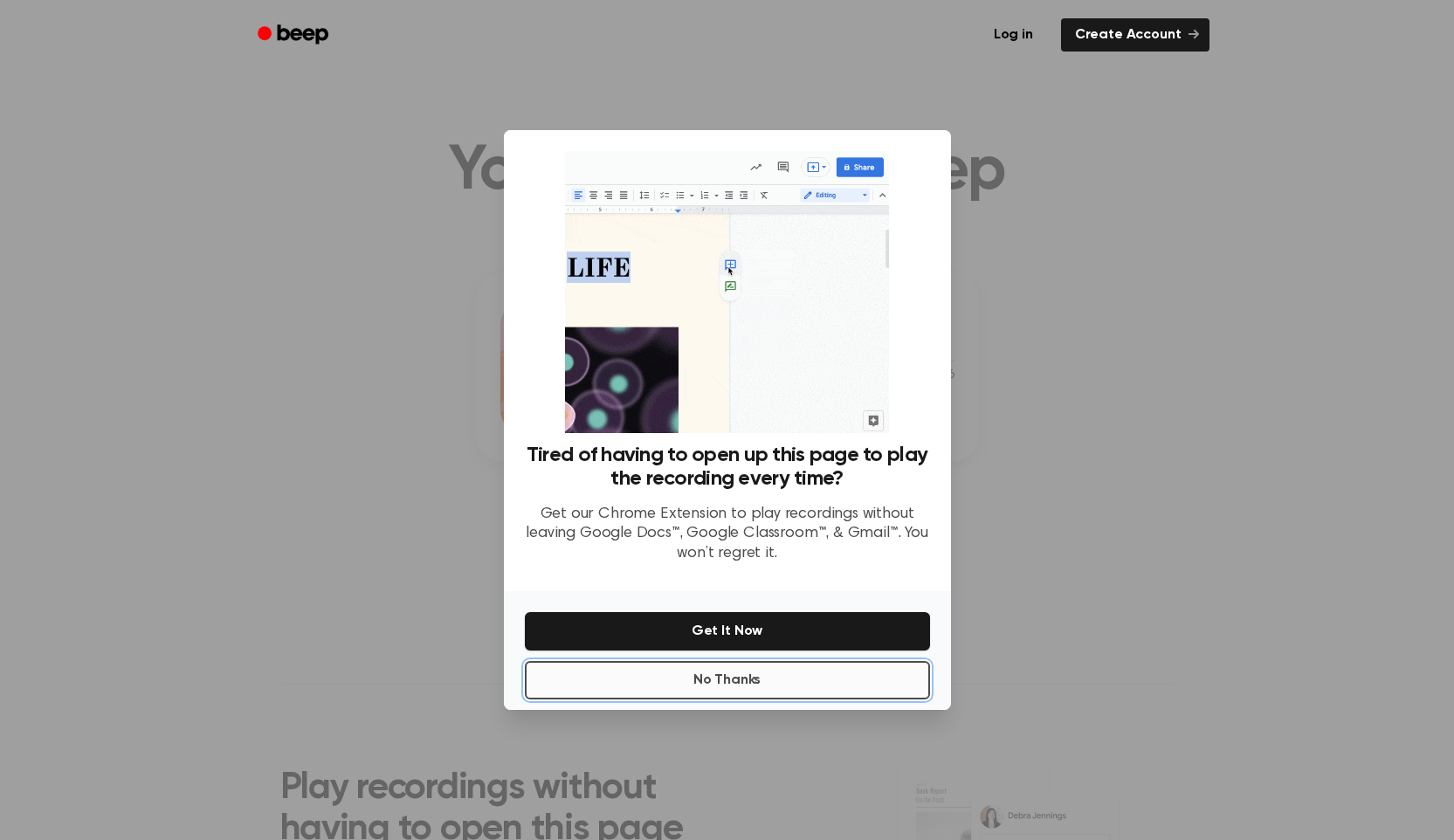
click at [747, 682] on button "No Thanks" at bounding box center [727, 679] width 405 height 38
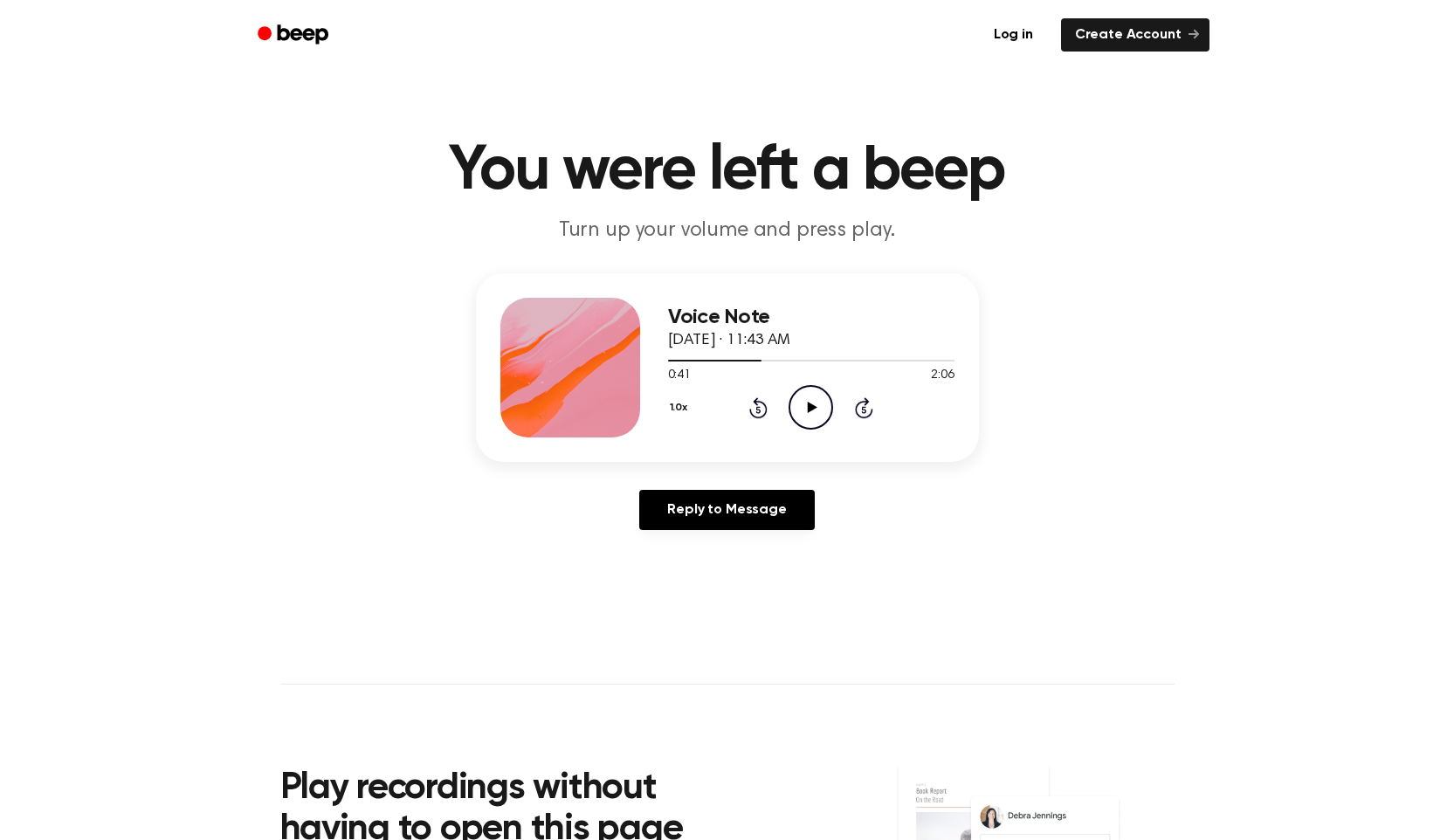
click at [808, 393] on icon "Play Audio" at bounding box center [811, 408] width 45 height 45
click at [809, 403] on icon "Pause Audio" at bounding box center [811, 408] width 45 height 45
click at [809, 403] on icon at bounding box center [813, 407] width 10 height 12
click at [809, 403] on icon "Pause Audio" at bounding box center [811, 408] width 45 height 45
click at [809, 403] on icon at bounding box center [813, 407] width 10 height 12
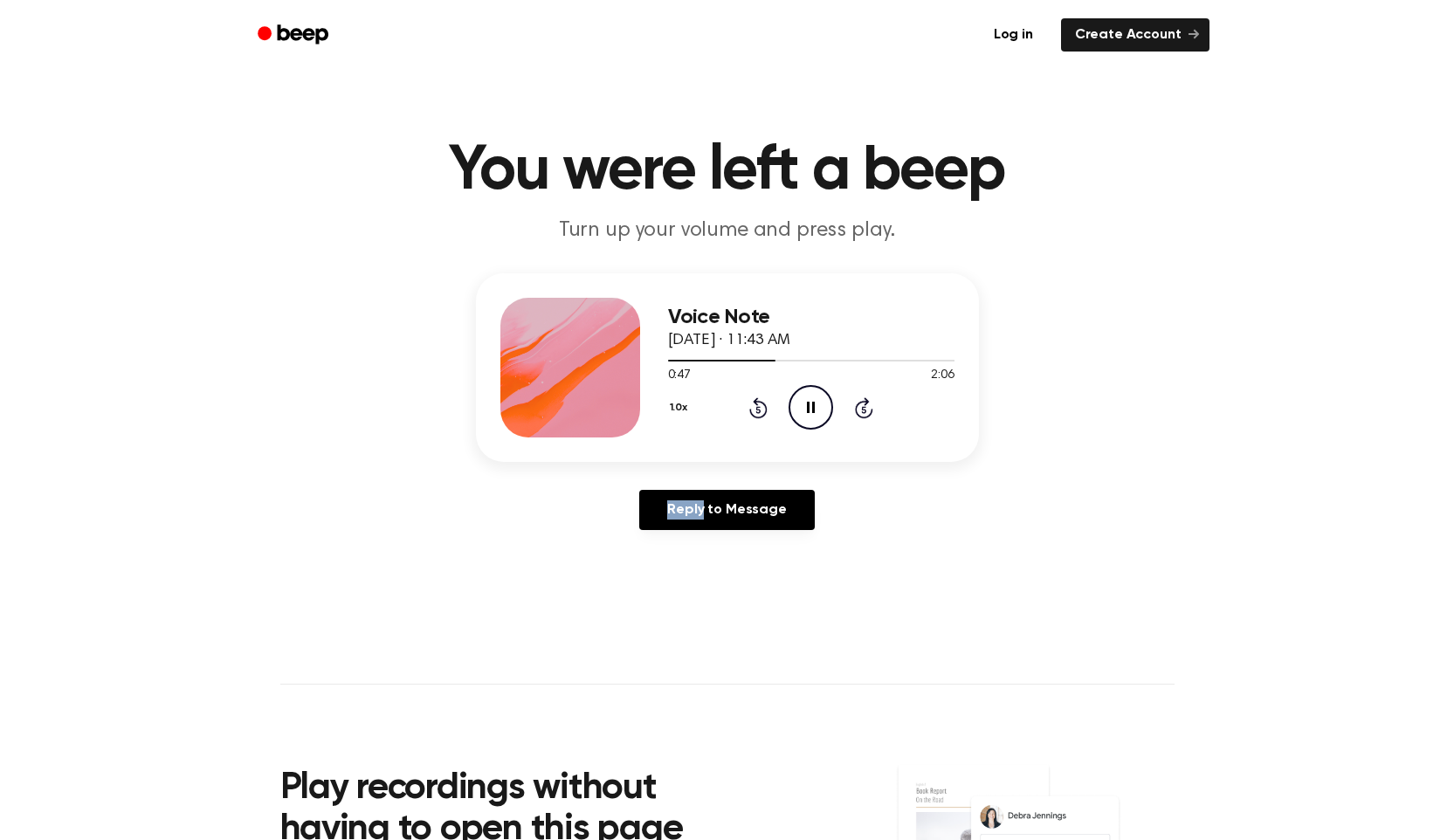
click at [809, 402] on icon "Pause Audio" at bounding box center [811, 408] width 45 height 45
click at [809, 402] on icon "Play Audio" at bounding box center [811, 408] width 45 height 45
click at [810, 402] on icon "Pause Audio" at bounding box center [811, 408] width 45 height 45
click at [809, 402] on icon "Play Audio" at bounding box center [811, 408] width 45 height 45
click at [810, 399] on icon "Pause Audio" at bounding box center [811, 408] width 45 height 45
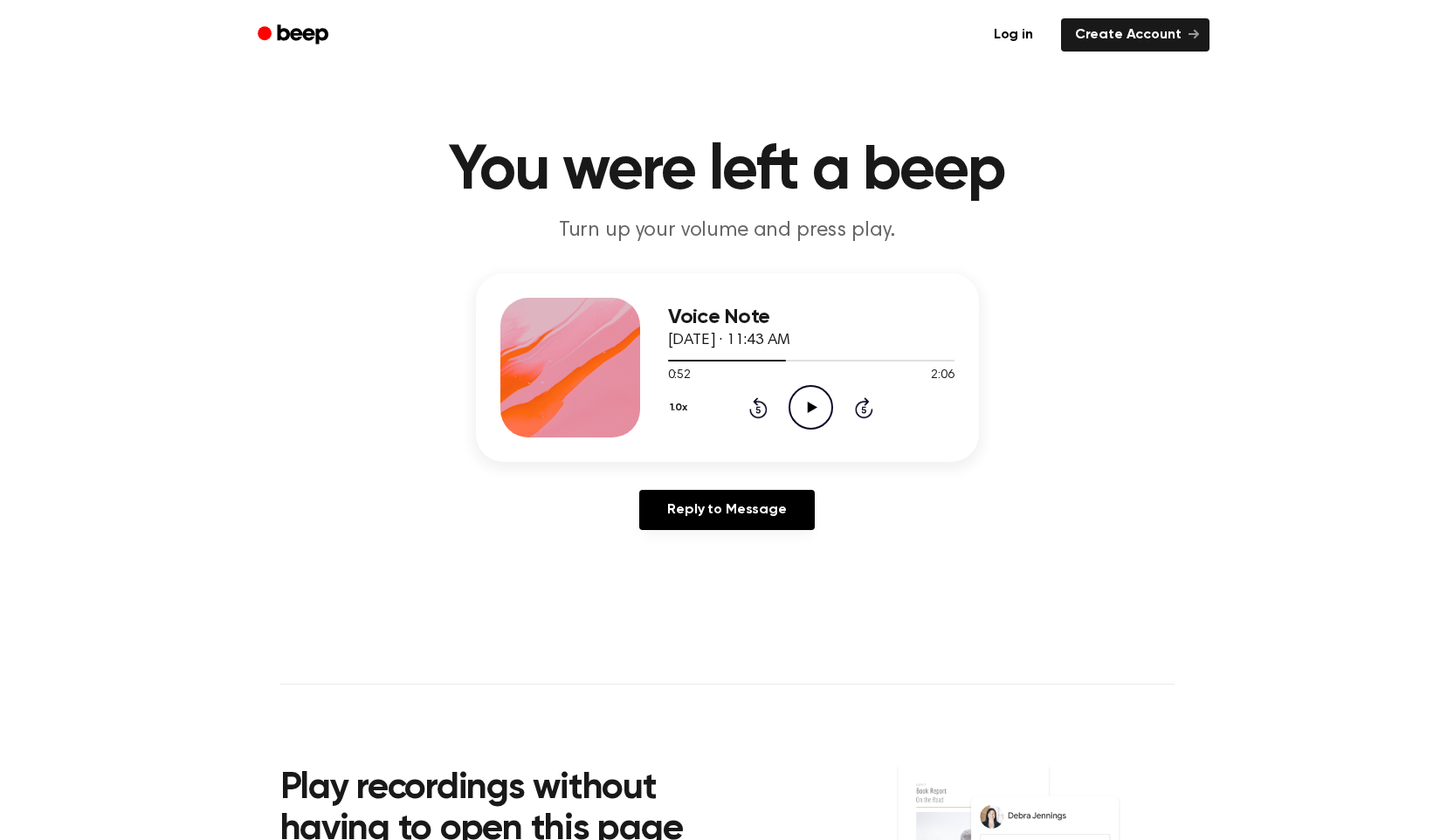
click at [810, 399] on icon "Play Audio" at bounding box center [811, 408] width 45 height 45
click at [756, 402] on icon at bounding box center [758, 407] width 19 height 21
click at [799, 408] on icon "Pause Audio" at bounding box center [811, 408] width 45 height 45
click at [799, 434] on div "Voice Note [DATE] · 11:43 AM 0:57 2:06 Your browser does not support the [objec…" at bounding box center [811, 367] width 286 height 140
click at [805, 404] on icon "Play Audio" at bounding box center [811, 408] width 45 height 45
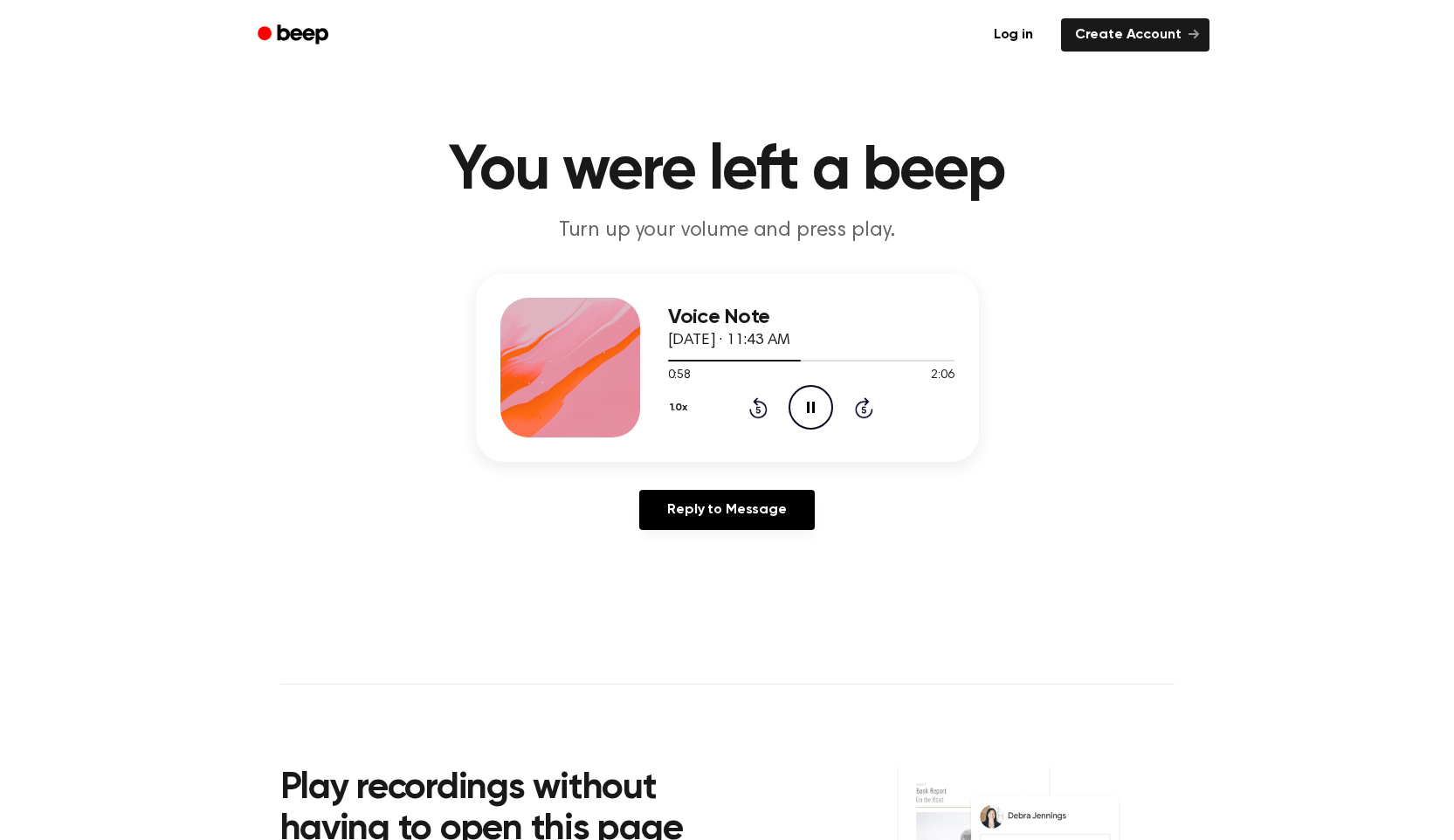
click at [806, 403] on icon "Pause Audio" at bounding box center [811, 408] width 45 height 45
click at [806, 403] on icon "Play Audio" at bounding box center [811, 408] width 45 height 45
click at [807, 402] on icon at bounding box center [811, 407] width 8 height 12
click at [807, 402] on icon "Play Audio" at bounding box center [811, 408] width 45 height 45
click at [808, 401] on icon at bounding box center [811, 407] width 8 height 12
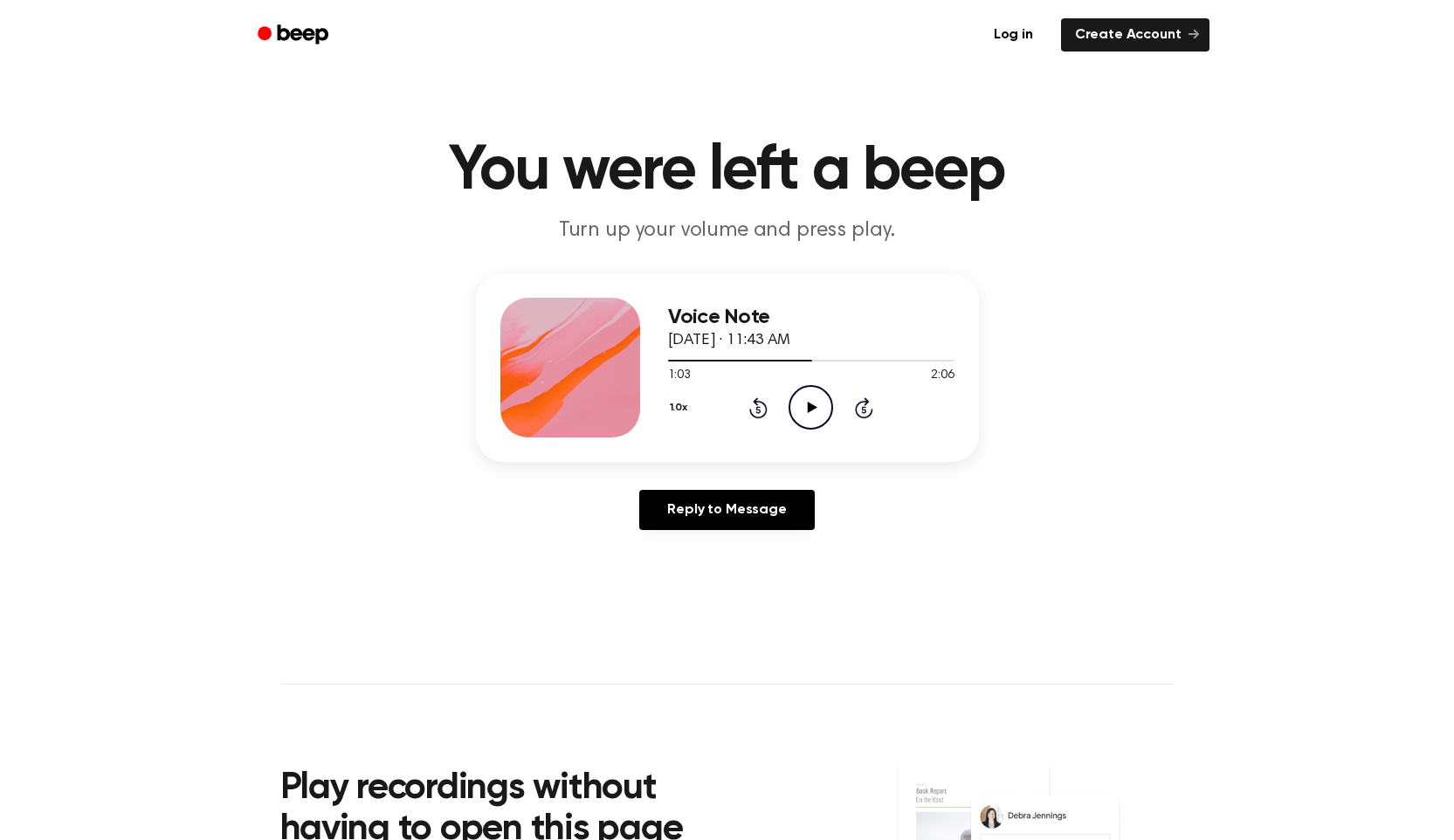
click at [808, 401] on icon "Play Audio" at bounding box center [811, 408] width 45 height 45
click at [808, 401] on icon at bounding box center [811, 407] width 8 height 12
click at [808, 401] on icon "Play Audio" at bounding box center [811, 408] width 45 height 45
click at [811, 408] on icon "Pause Audio" at bounding box center [811, 408] width 45 height 45
click at [811, 413] on icon "Play Audio" at bounding box center [811, 408] width 45 height 45
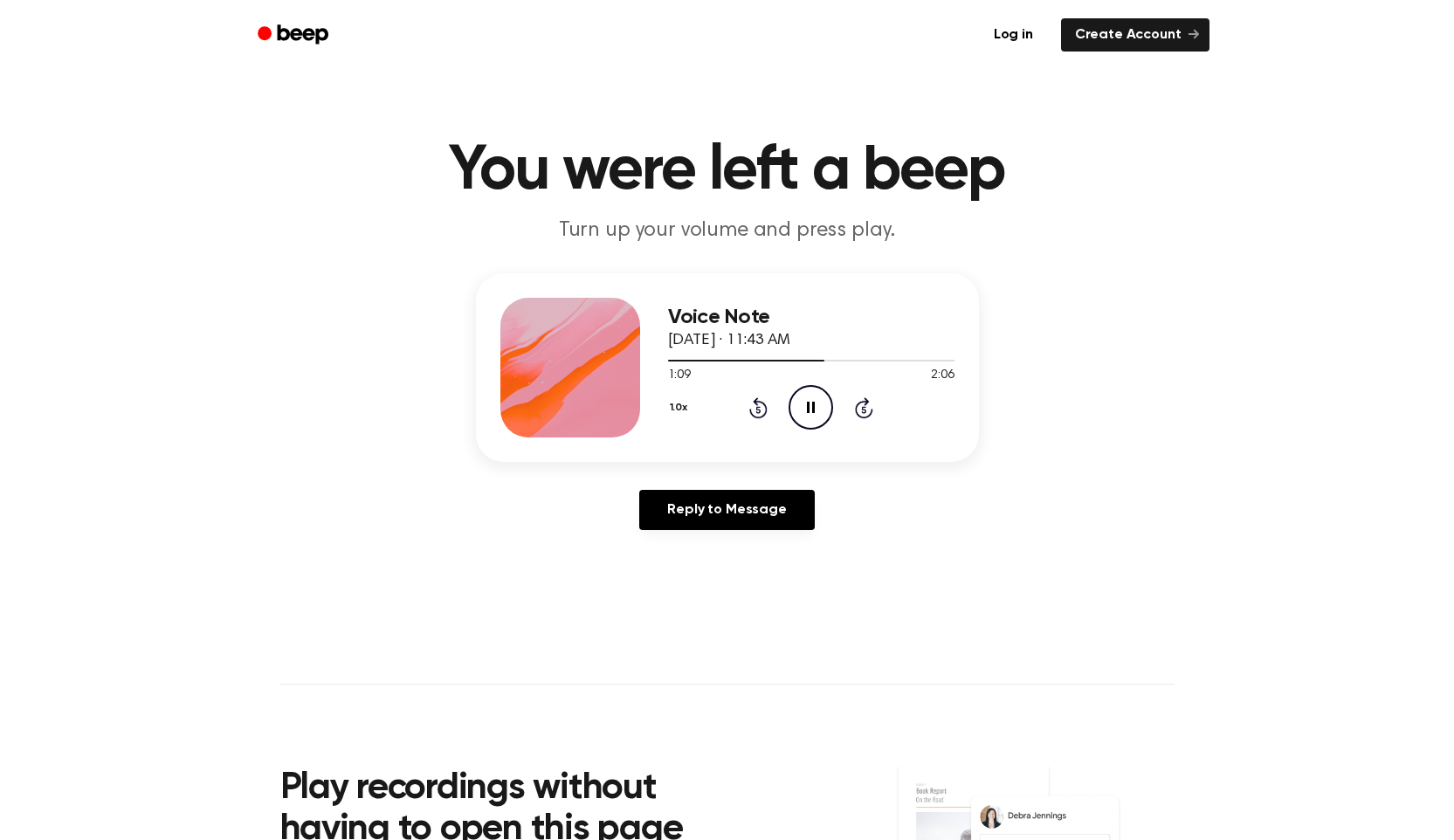
click at [814, 415] on icon "Pause Audio" at bounding box center [811, 408] width 45 height 45
click at [814, 415] on icon "Play Audio" at bounding box center [811, 408] width 45 height 45
click at [820, 410] on icon "Pause Audio" at bounding box center [811, 408] width 45 height 45
click at [820, 414] on icon "Play Audio" at bounding box center [811, 408] width 45 height 45
click at [821, 414] on icon "Pause Audio" at bounding box center [811, 408] width 45 height 45
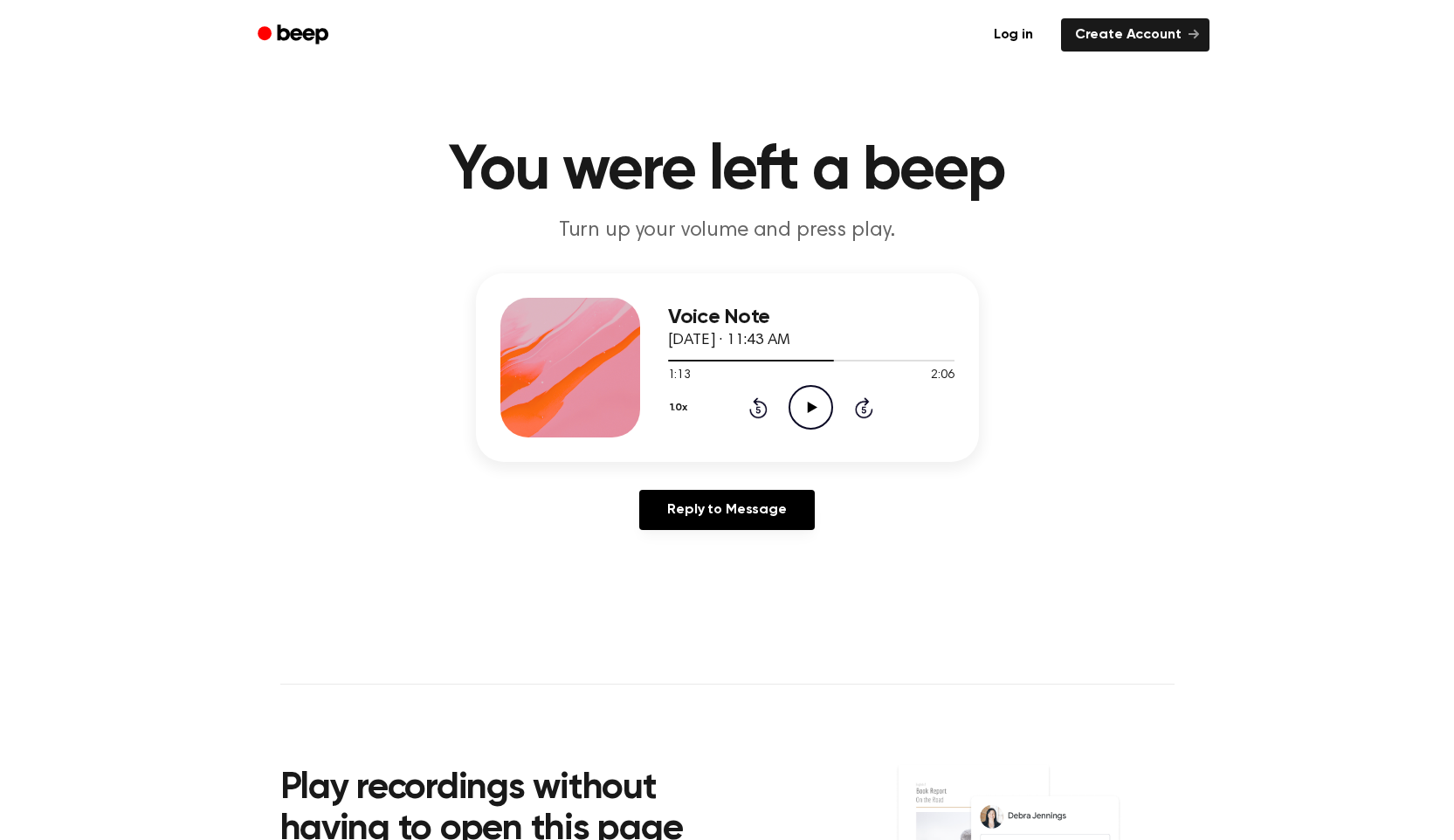
click at [821, 416] on icon "Play Audio" at bounding box center [811, 408] width 45 height 45
click at [821, 415] on icon "Pause Audio" at bounding box center [811, 408] width 45 height 45
click at [797, 495] on link "Reply to Message" at bounding box center [727, 509] width 175 height 40
click at [803, 420] on icon "Play Audio" at bounding box center [811, 408] width 45 height 45
click at [772, 357] on div at bounding box center [811, 359] width 286 height 14
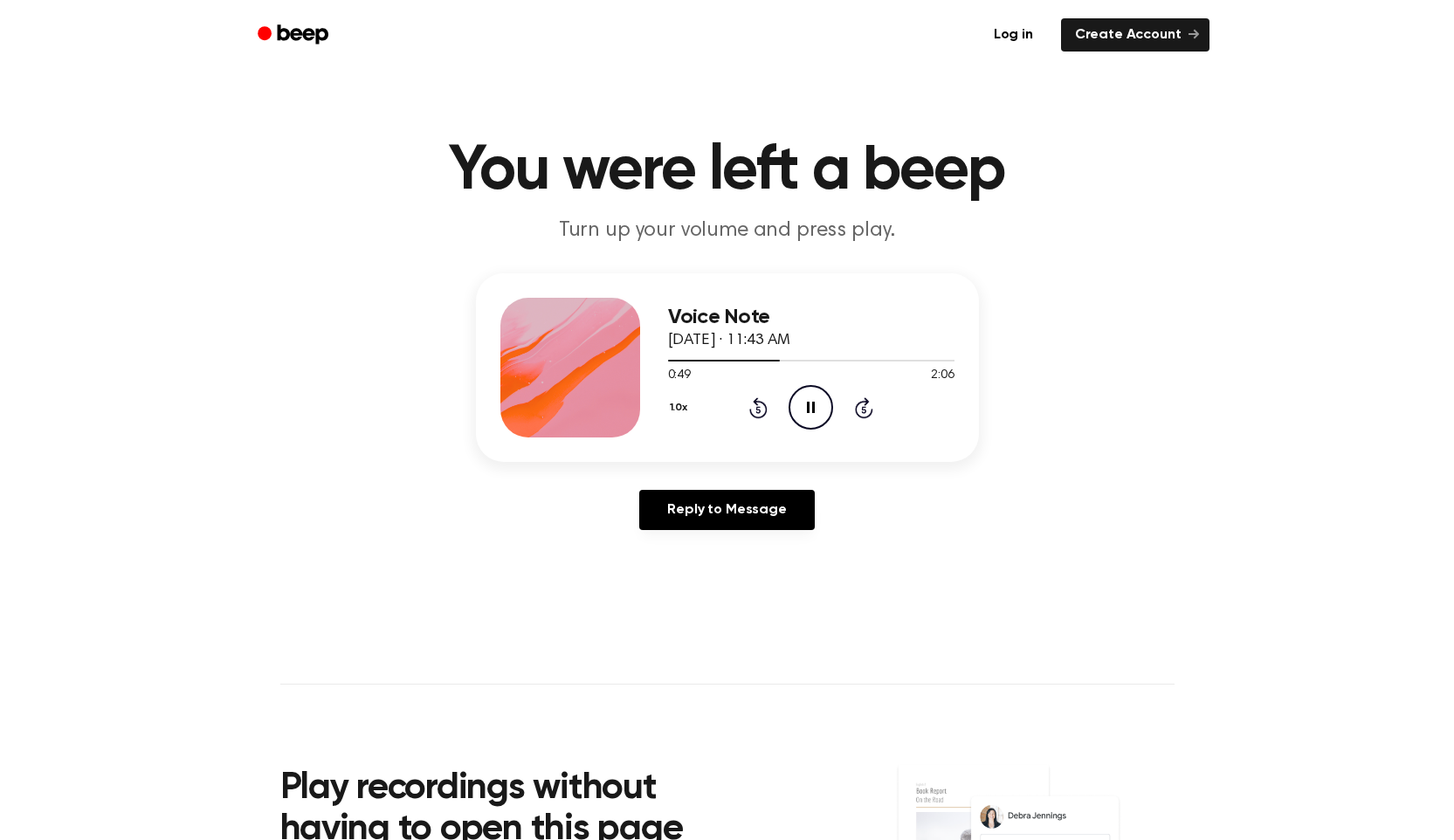
click at [860, 404] on icon "Skip 5 seconds" at bounding box center [863, 407] width 20 height 22
click at [863, 411] on icon "Skip 5 seconds" at bounding box center [863, 407] width 20 height 22
click at [764, 414] on icon at bounding box center [758, 407] width 19 height 21
click at [814, 414] on icon "Pause Audio" at bounding box center [811, 408] width 45 height 45
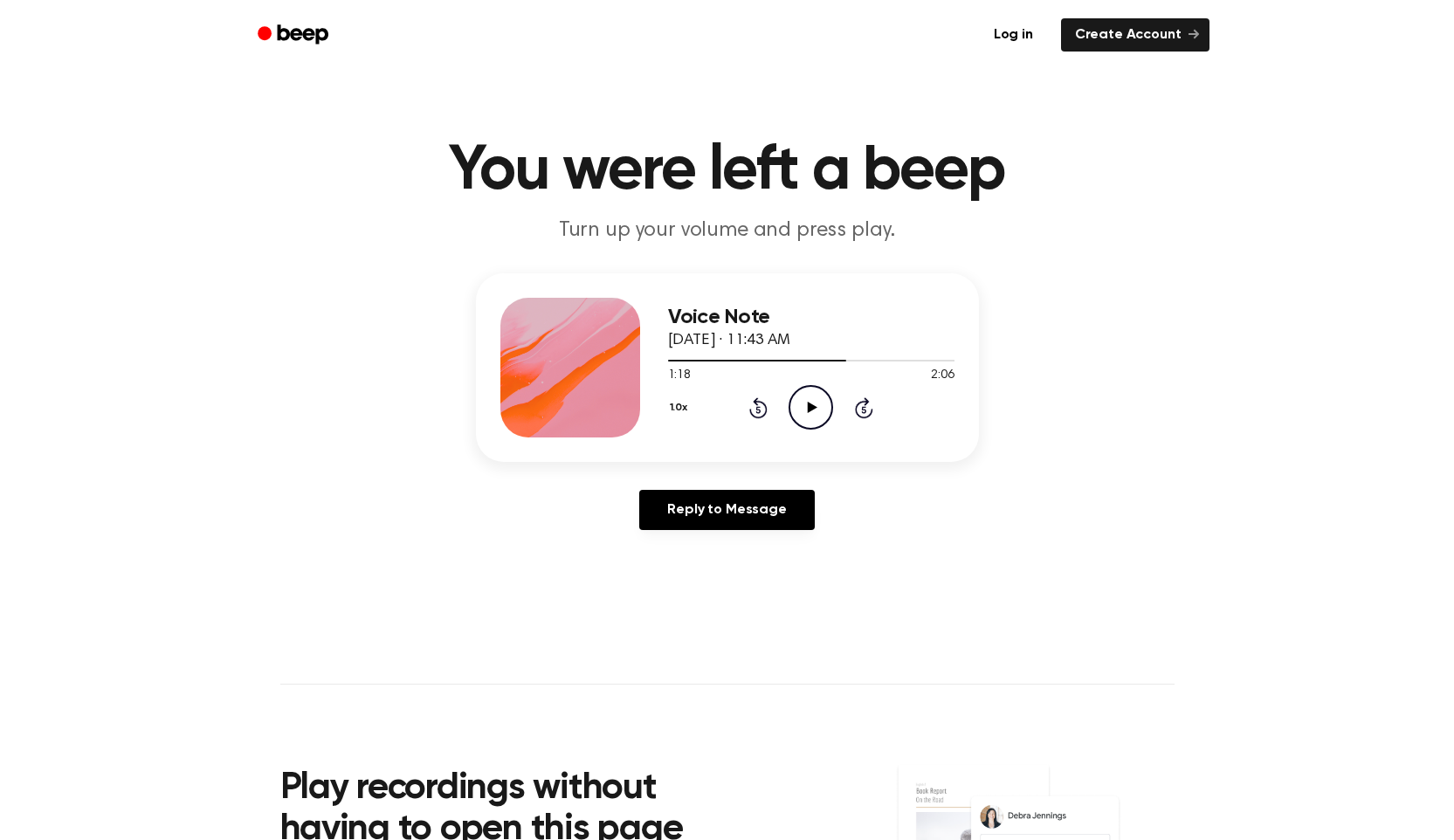
click at [814, 415] on icon "Play Audio" at bounding box center [811, 408] width 45 height 45
click at [814, 415] on icon "Pause Audio" at bounding box center [811, 408] width 45 height 45
click at [814, 415] on icon "Play Audio" at bounding box center [811, 408] width 45 height 45
click at [815, 416] on icon "Pause Audio" at bounding box center [811, 408] width 45 height 45
click at [815, 416] on icon "Play Audio" at bounding box center [811, 408] width 45 height 45
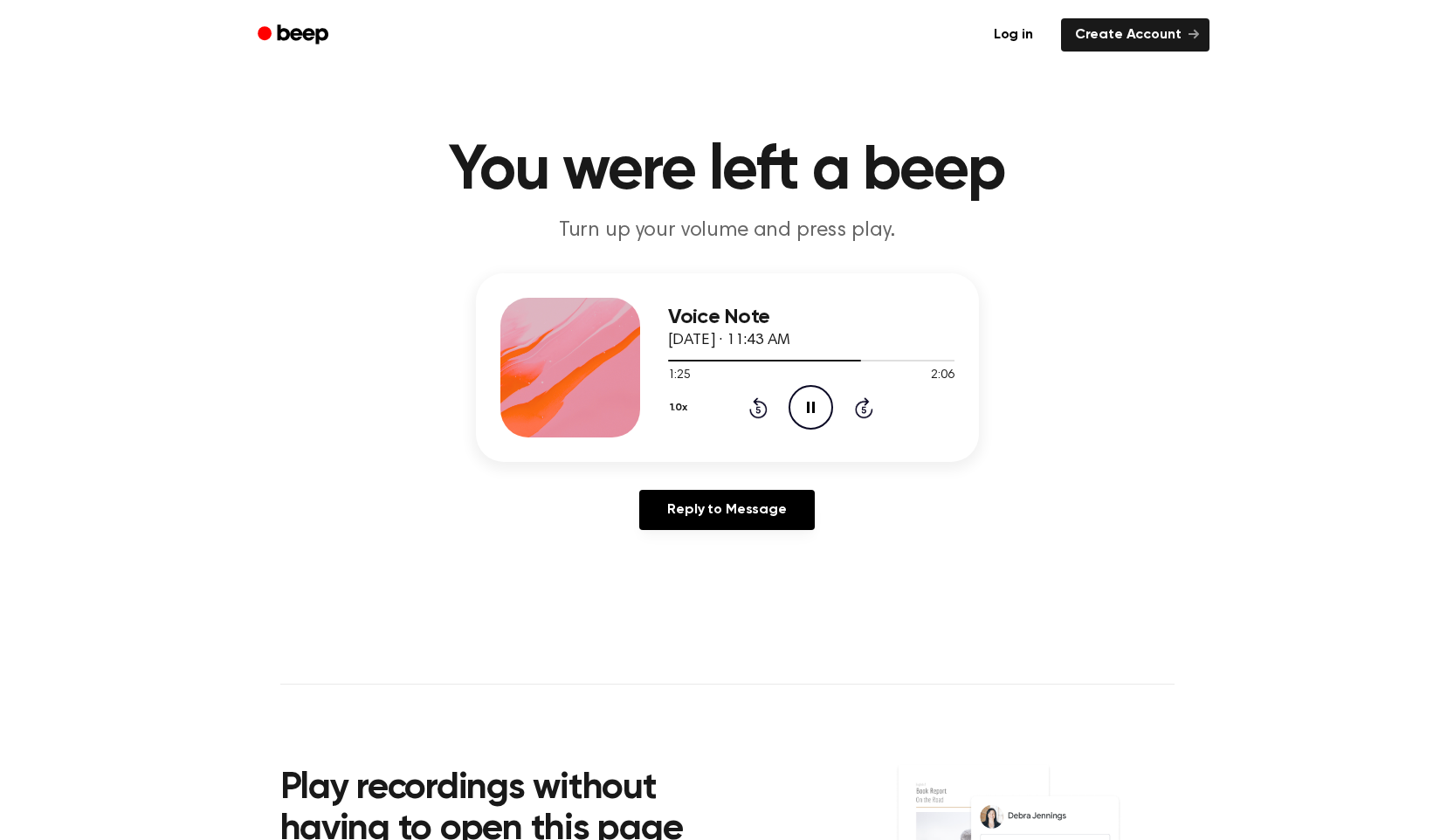
click at [815, 416] on icon "Pause Audio" at bounding box center [811, 408] width 45 height 45
click at [814, 416] on icon "Play Audio" at bounding box center [811, 408] width 45 height 45
click at [814, 416] on icon "Pause Audio" at bounding box center [811, 408] width 45 height 45
click at [814, 416] on icon "Play Audio" at bounding box center [811, 408] width 45 height 45
click at [815, 416] on icon "Pause Audio" at bounding box center [811, 408] width 45 height 45
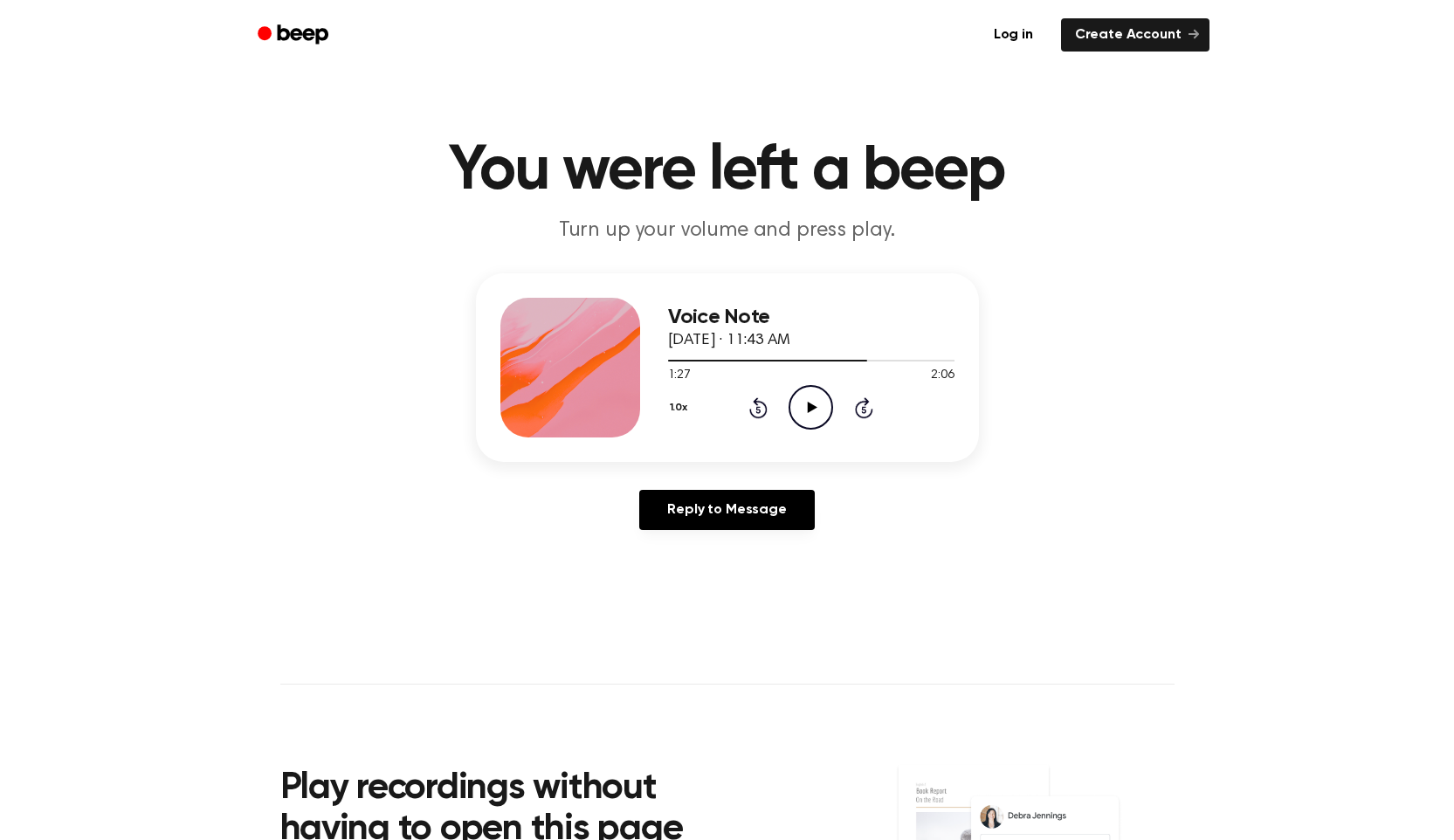
click at [815, 416] on icon "Play Audio" at bounding box center [811, 408] width 45 height 45
click at [815, 416] on icon "Pause Audio" at bounding box center [811, 408] width 45 height 45
click at [815, 416] on icon "Play Audio" at bounding box center [811, 408] width 45 height 45
click at [815, 416] on icon "Pause Audio" at bounding box center [811, 408] width 45 height 45
click at [815, 416] on icon "Play Audio" at bounding box center [811, 408] width 45 height 45
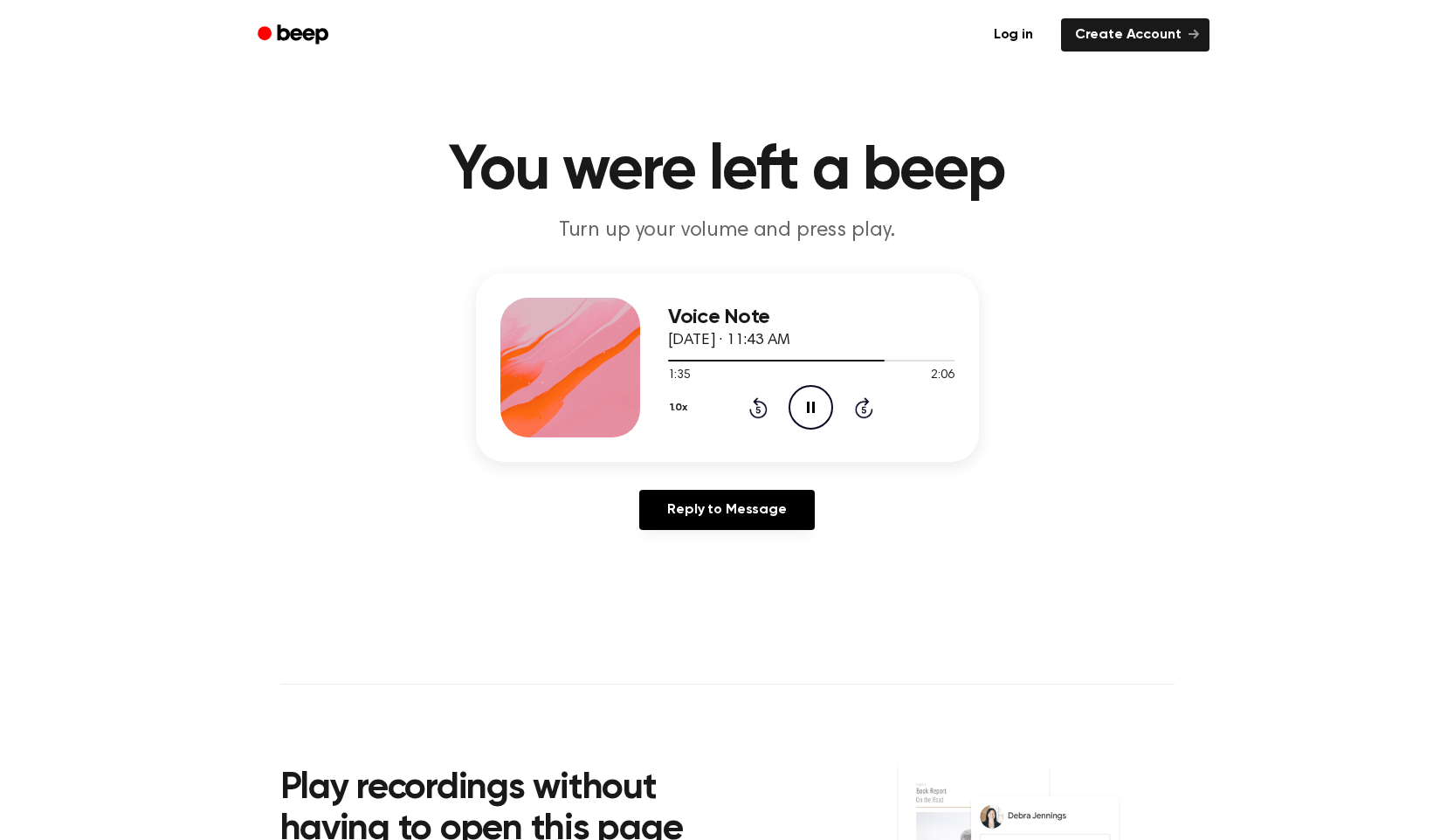
click at [813, 413] on icon "Pause Audio" at bounding box center [811, 408] width 45 height 45
click at [813, 413] on icon "Play Audio" at bounding box center [811, 408] width 45 height 45
click at [813, 412] on icon at bounding box center [811, 407] width 8 height 12
click at [813, 478] on div "Voice Note [DATE] · 11:43 AM 1:37 2:06 Your browser does not support the [objec…" at bounding box center [726, 408] width 1412 height 270
click at [819, 418] on icon "Play Audio" at bounding box center [811, 408] width 45 height 45
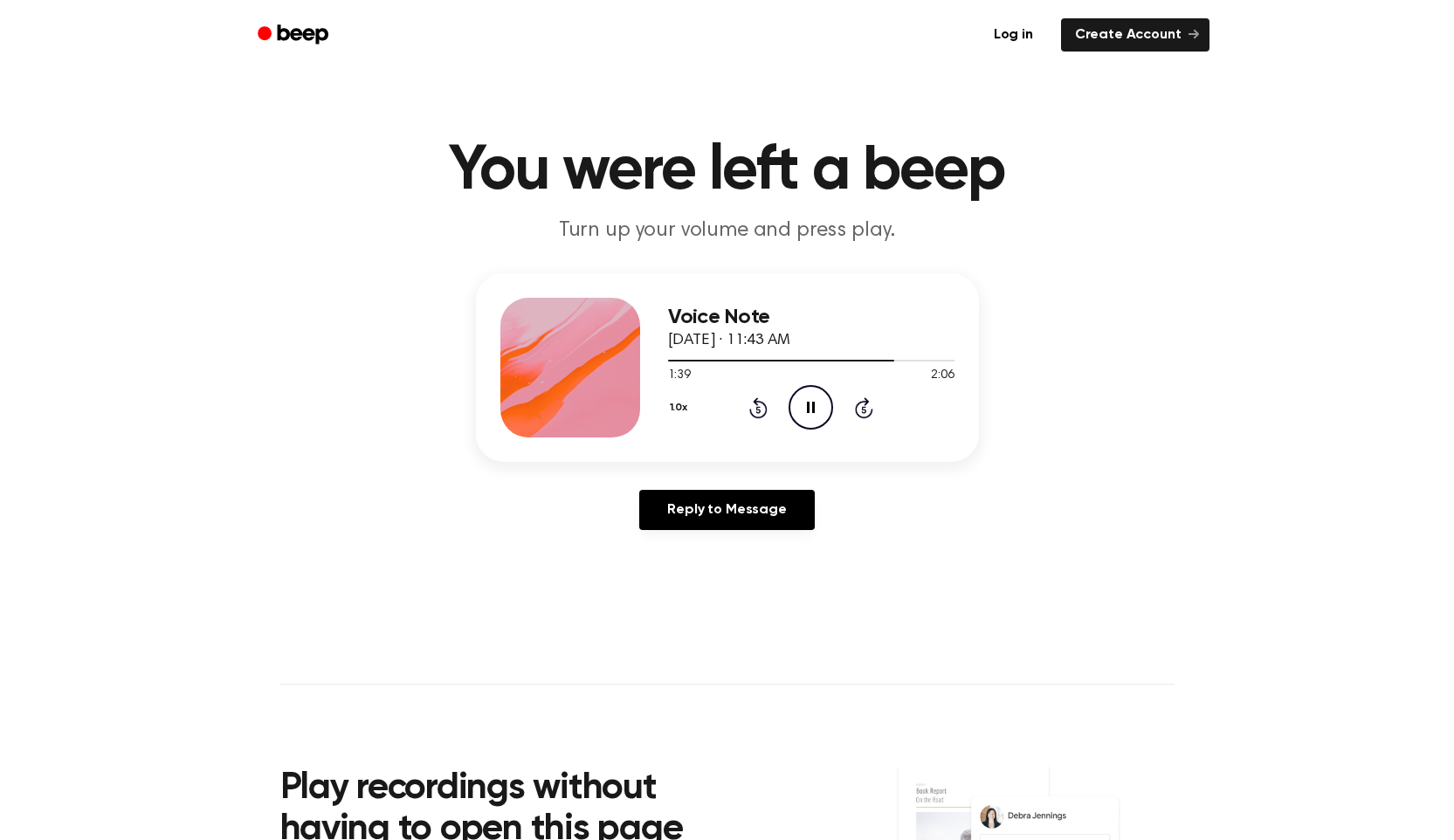
click at [819, 414] on icon "Pause Audio" at bounding box center [811, 408] width 45 height 45
click at [819, 414] on icon "Play Audio" at bounding box center [811, 408] width 45 height 45
click at [819, 413] on icon "Pause Audio" at bounding box center [811, 408] width 45 height 45
click at [819, 413] on icon "Play Audio" at bounding box center [811, 408] width 45 height 45
click at [819, 413] on icon "Pause Audio" at bounding box center [811, 408] width 45 height 45
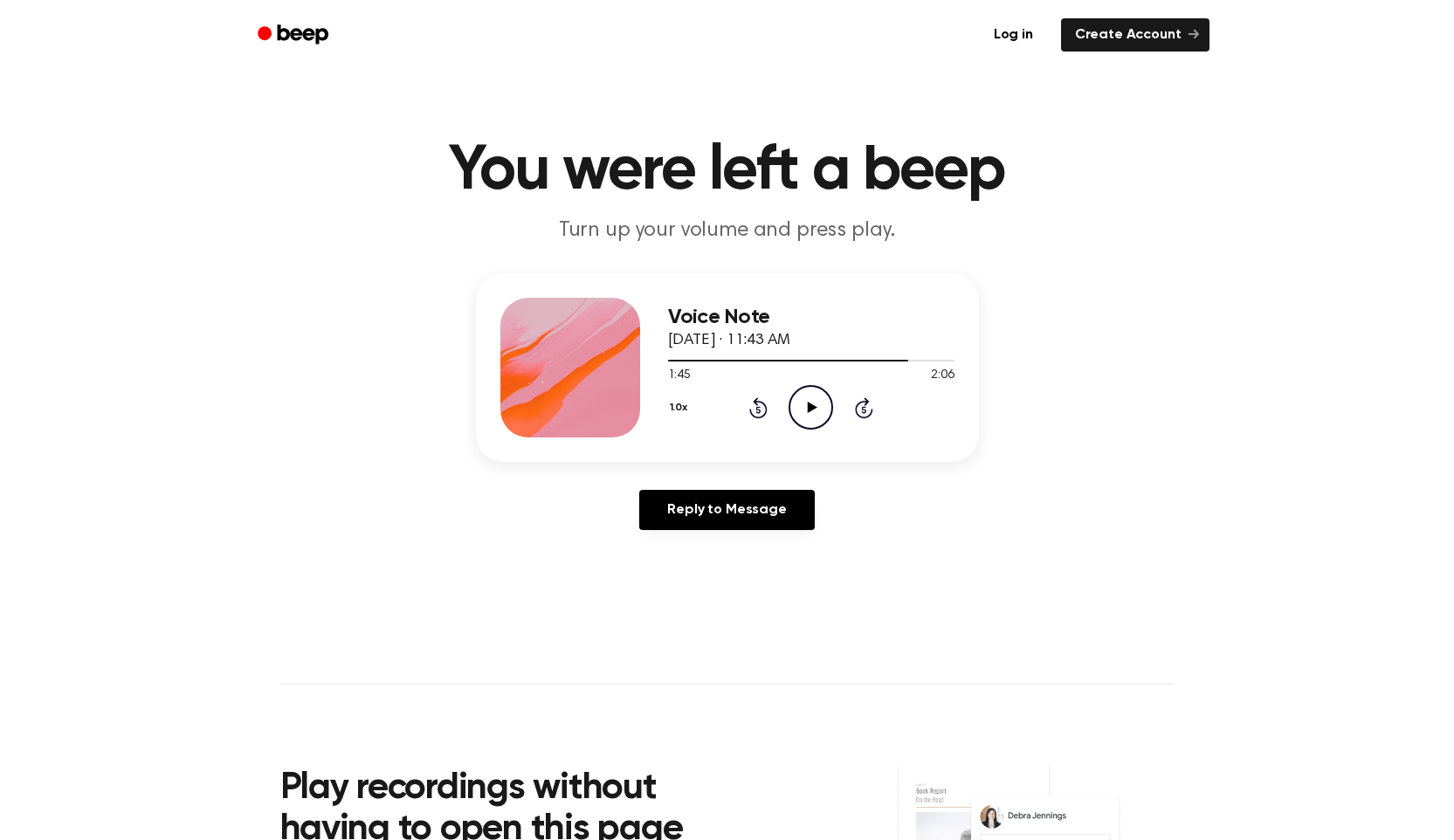
click at [819, 413] on icon "Play Audio" at bounding box center [811, 408] width 45 height 45
click at [820, 413] on icon "Pause Audio" at bounding box center [811, 408] width 45 height 45
click at [755, 396] on icon "Rewind 5 seconds" at bounding box center [758, 407] width 20 height 22
click at [808, 408] on icon at bounding box center [813, 407] width 10 height 12
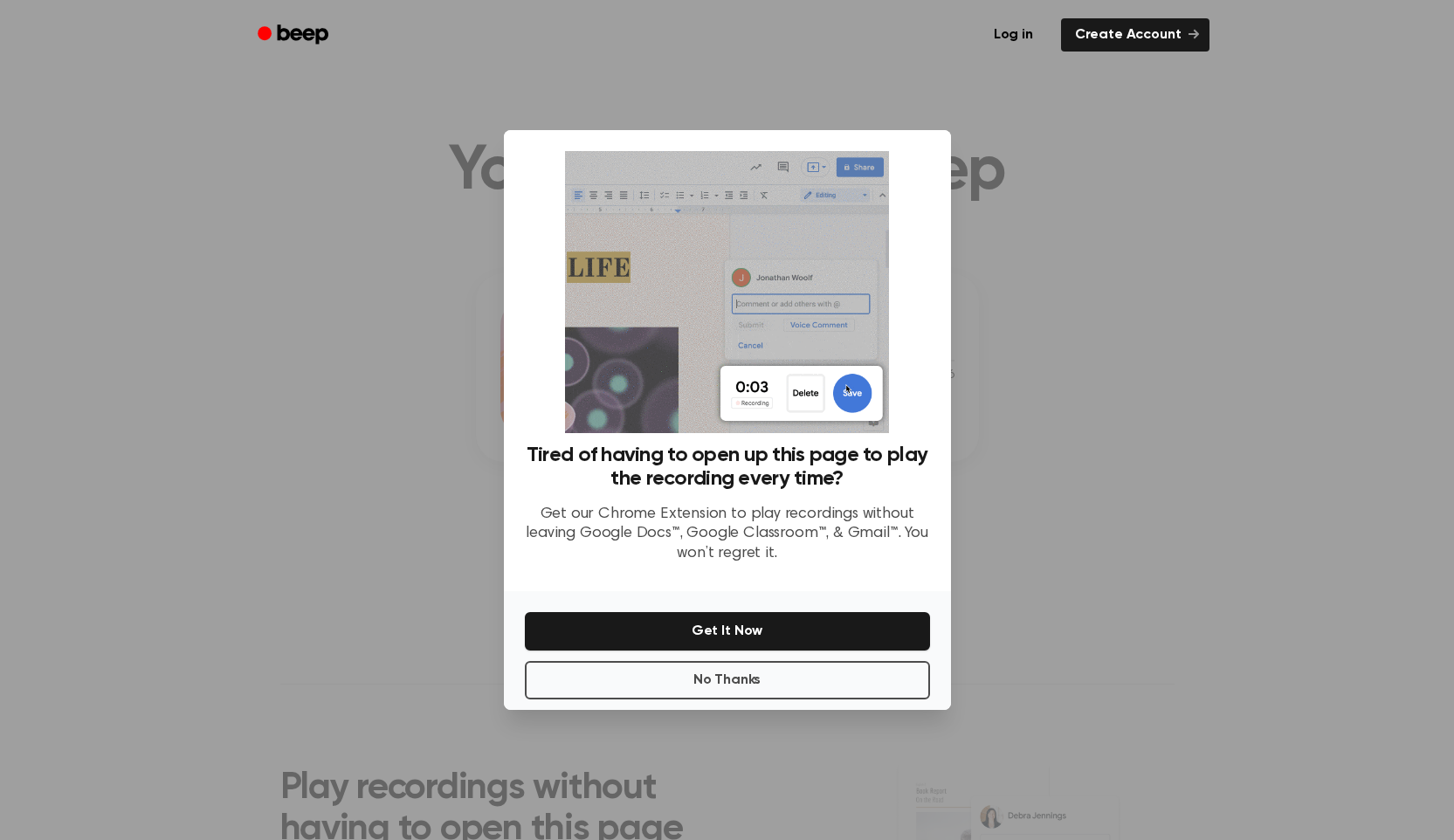
click at [723, 538] on p "Get our Chrome Extension to play recordings without leaving Google Docs™, Googl…" at bounding box center [727, 534] width 405 height 60
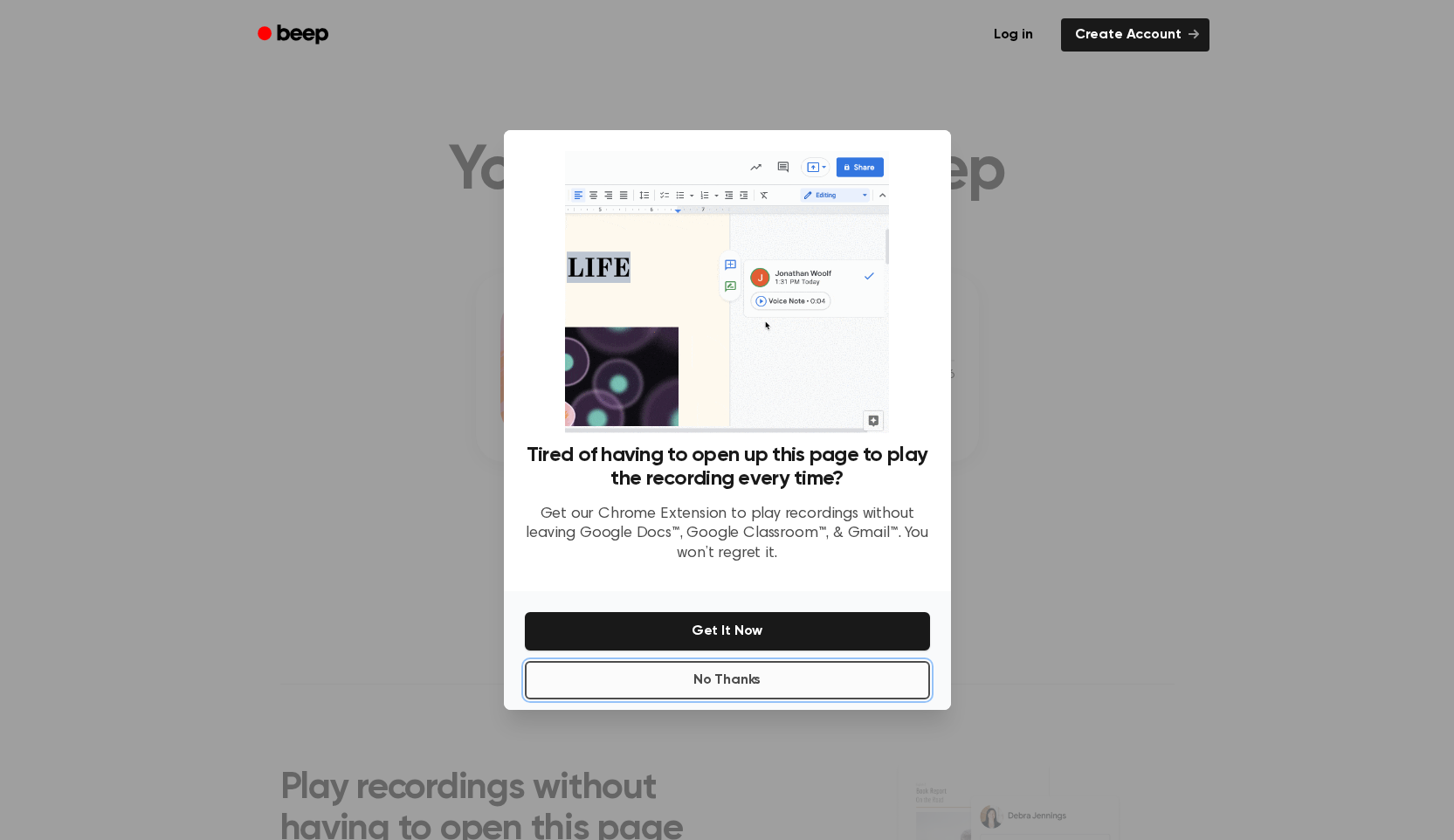
click at [711, 670] on button "No Thanks" at bounding box center [727, 679] width 405 height 38
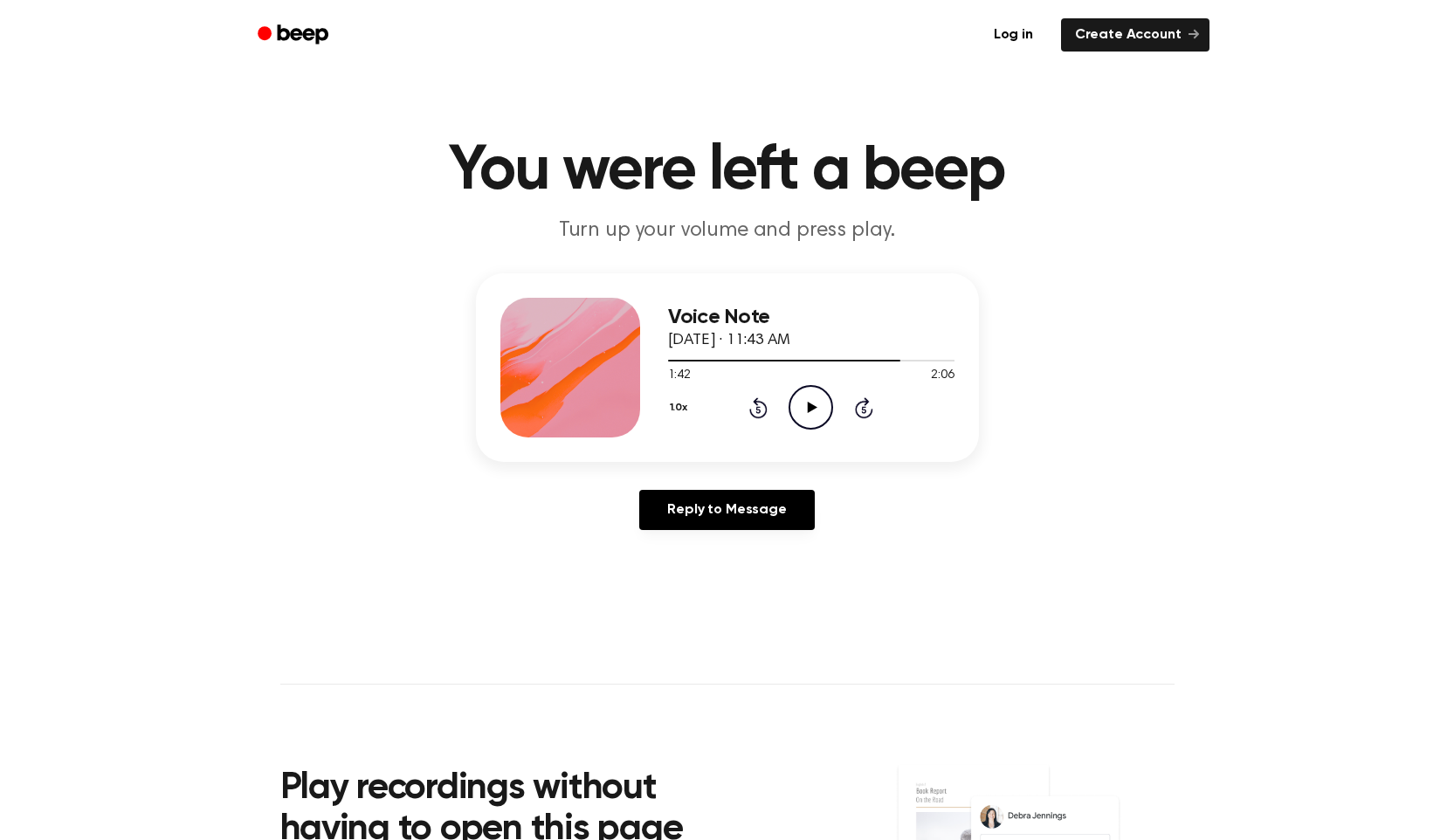
click at [798, 419] on icon "Play Audio" at bounding box center [811, 408] width 45 height 45
click at [798, 419] on icon "Pause Audio" at bounding box center [811, 408] width 45 height 45
click at [798, 420] on icon "Play Audio" at bounding box center [811, 408] width 45 height 45
click at [798, 420] on icon "Pause Audio" at bounding box center [811, 408] width 45 height 45
click at [798, 420] on icon "Play Audio" at bounding box center [811, 408] width 45 height 45
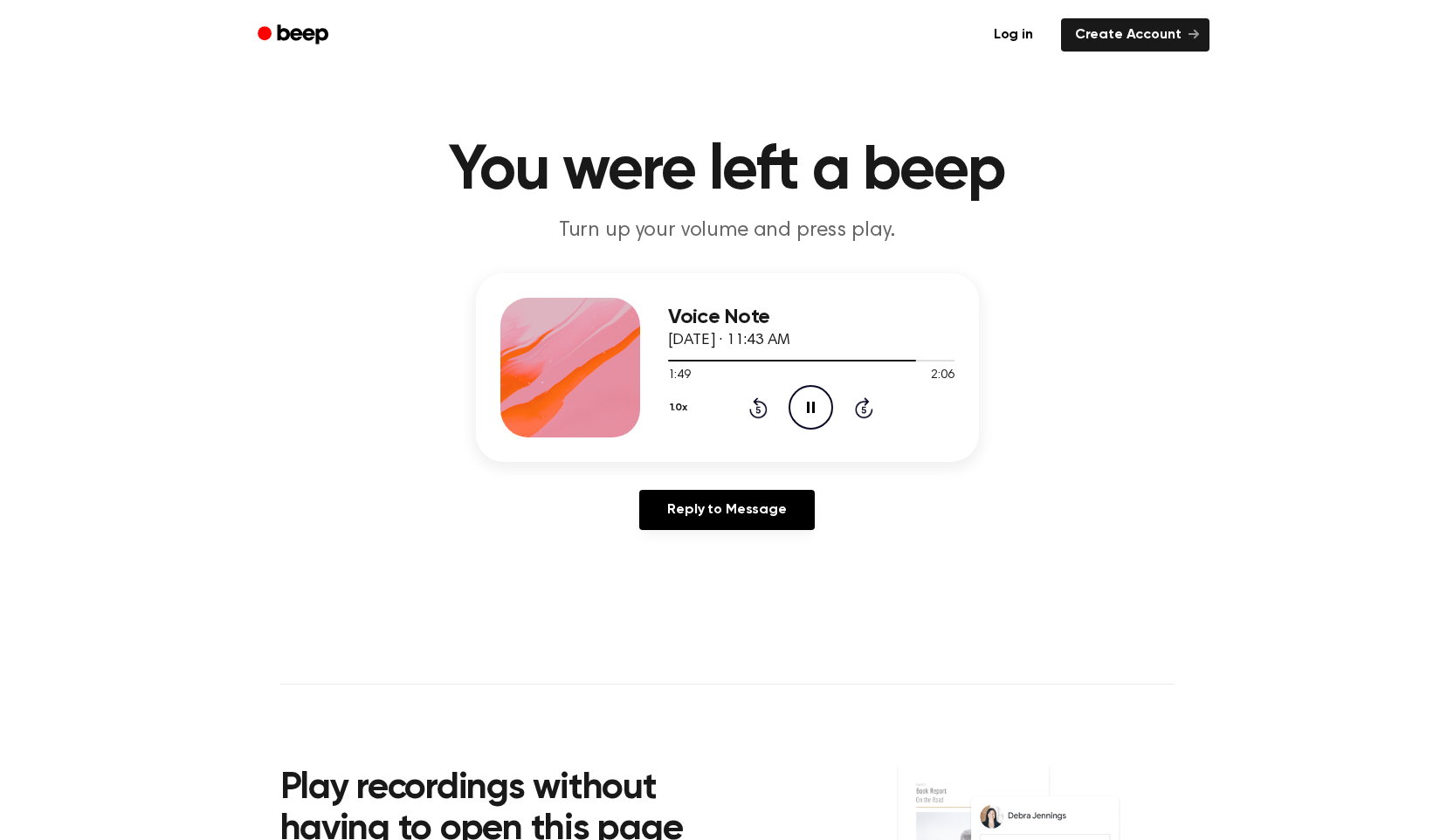
click at [799, 420] on icon "Pause Audio" at bounding box center [811, 408] width 45 height 45
click at [754, 470] on div "Voice Note [DATE] · 11:43 AM 1:49 2:06 Your browser does not support the [objec…" at bounding box center [726, 408] width 1412 height 270
click at [805, 408] on icon "Play Audio" at bounding box center [811, 408] width 45 height 45
click at [805, 408] on icon "Pause Audio" at bounding box center [811, 408] width 45 height 45
click at [805, 428] on circle at bounding box center [811, 408] width 43 height 43
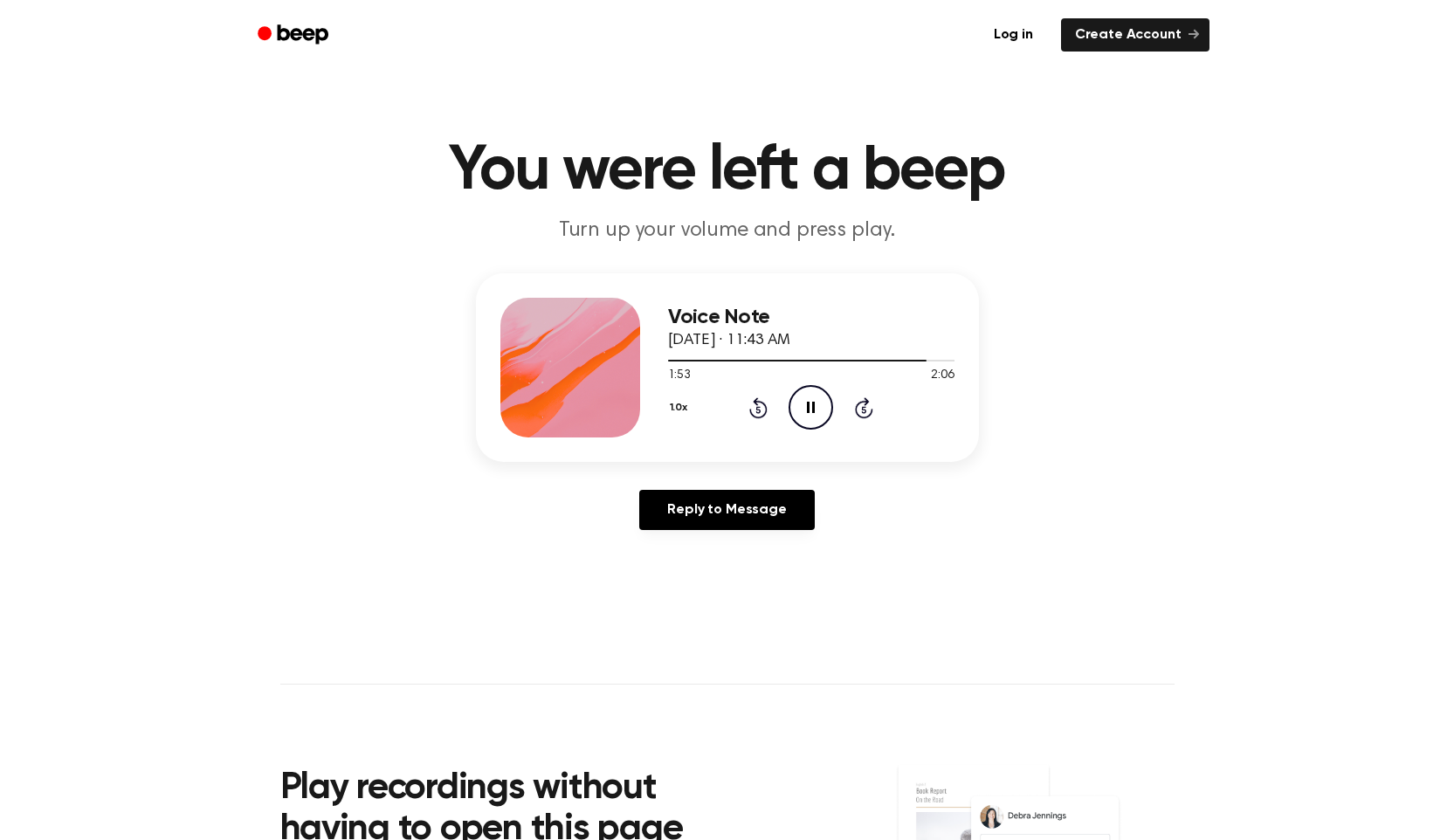
click at [805, 428] on circle at bounding box center [811, 408] width 43 height 43
click at [805, 428] on circle at bounding box center [811, 408] width 43 height 43
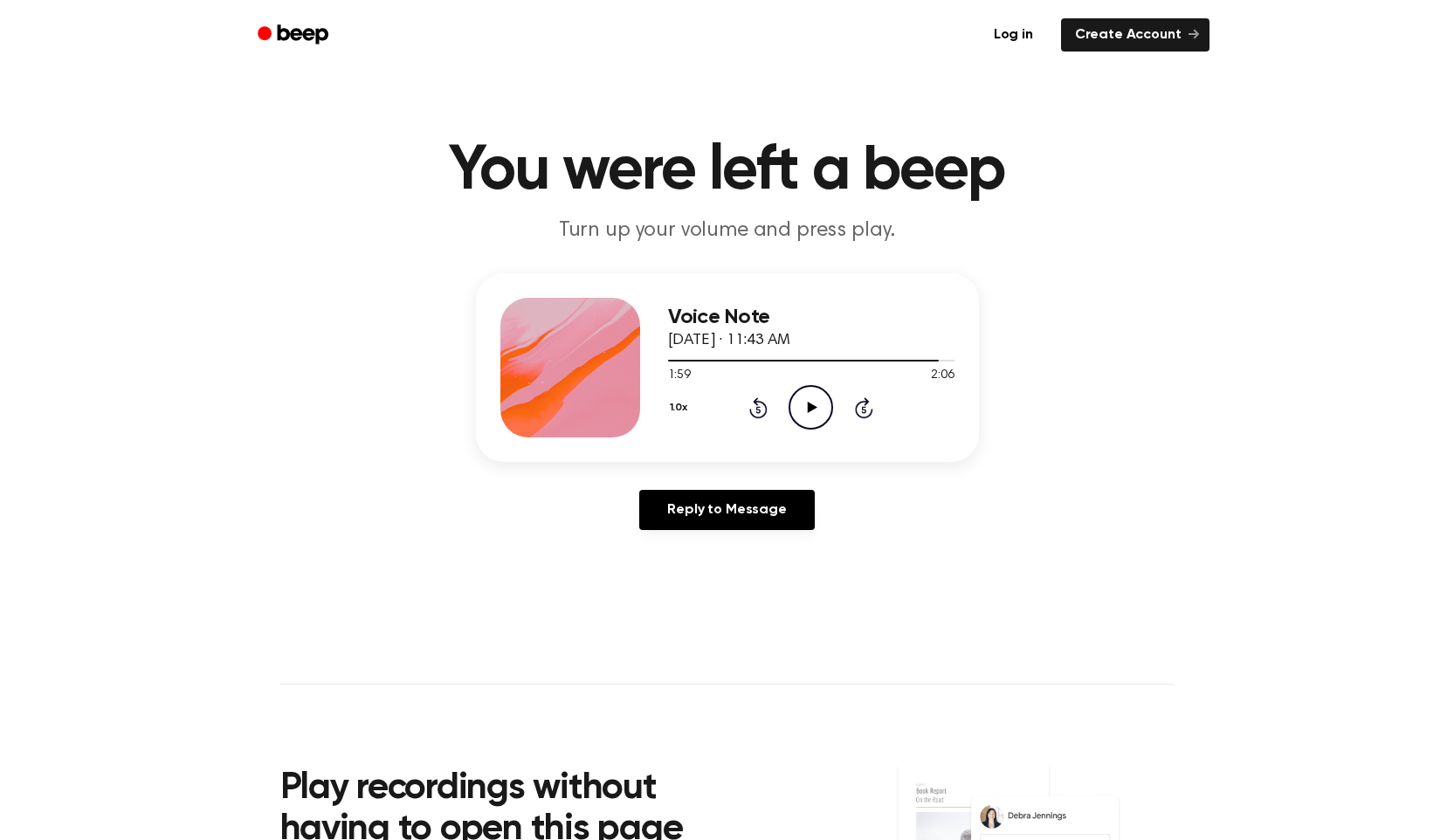
click at [805, 428] on circle at bounding box center [811, 408] width 43 height 43
